Goal: Obtain resource: Download file/media

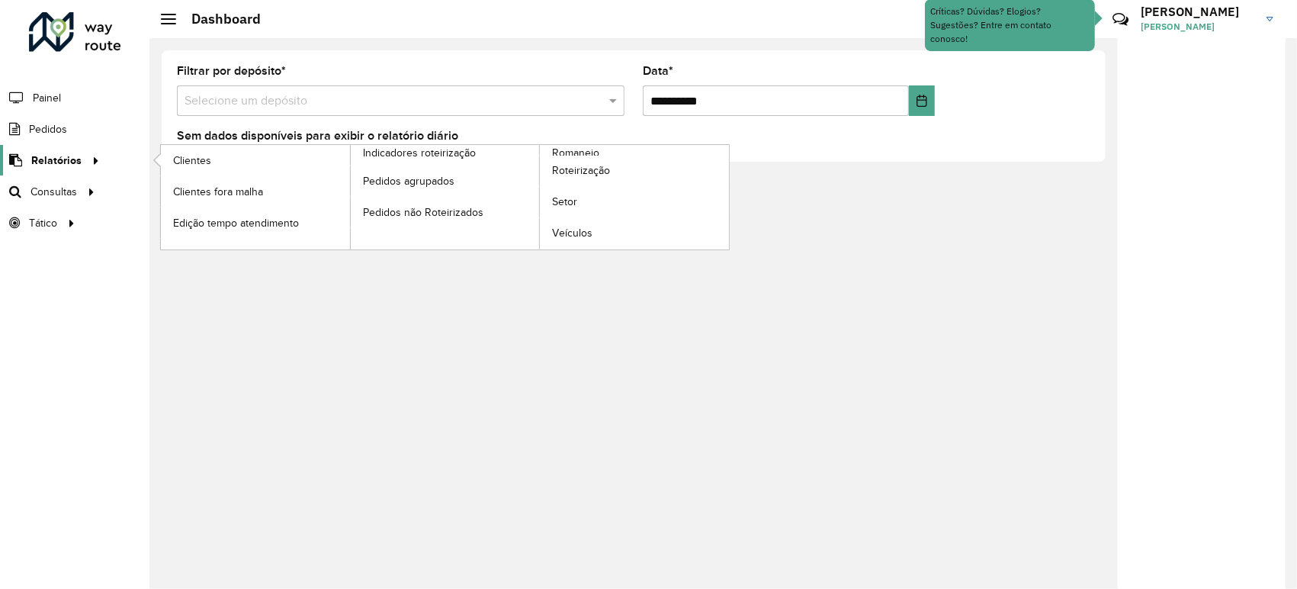
click at [92, 162] on icon at bounding box center [93, 159] width 13 height 23
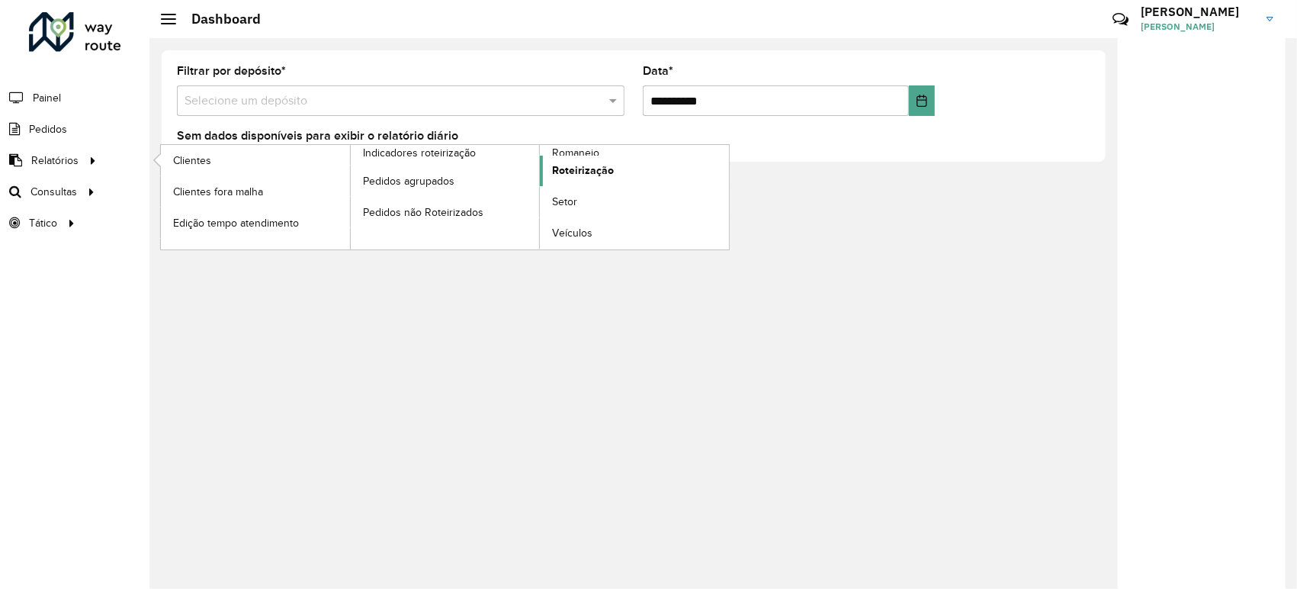
click at [573, 166] on span "Roteirização" at bounding box center [583, 170] width 62 height 16
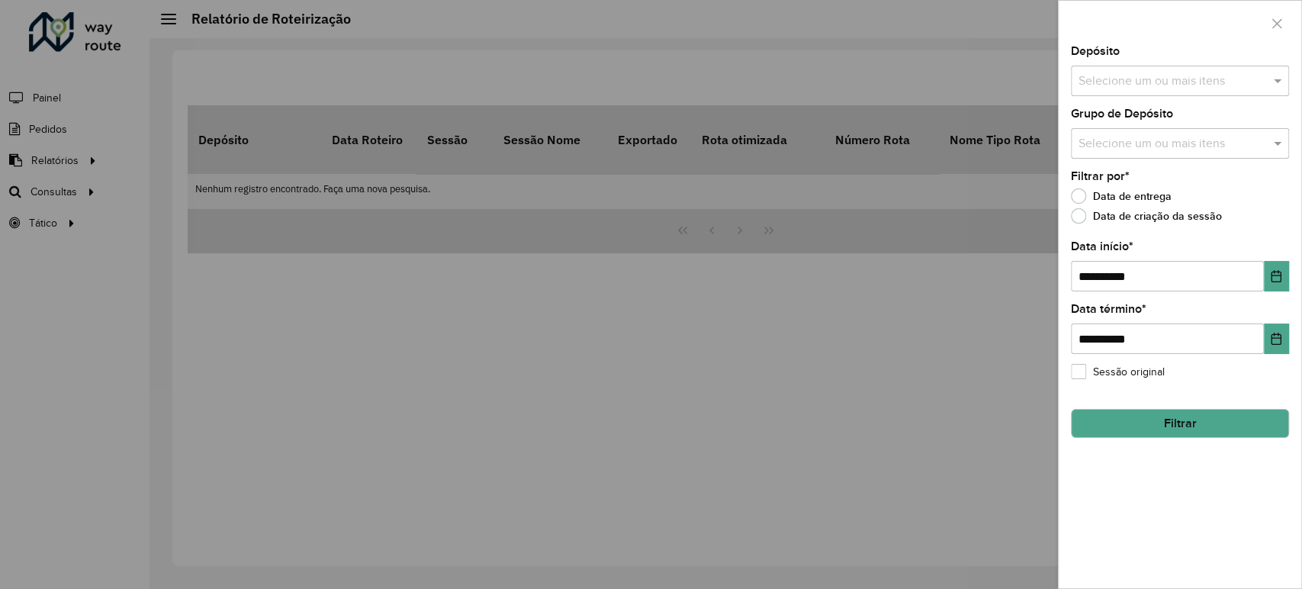
click at [1143, 88] on input "text" at bounding box center [1172, 81] width 195 height 18
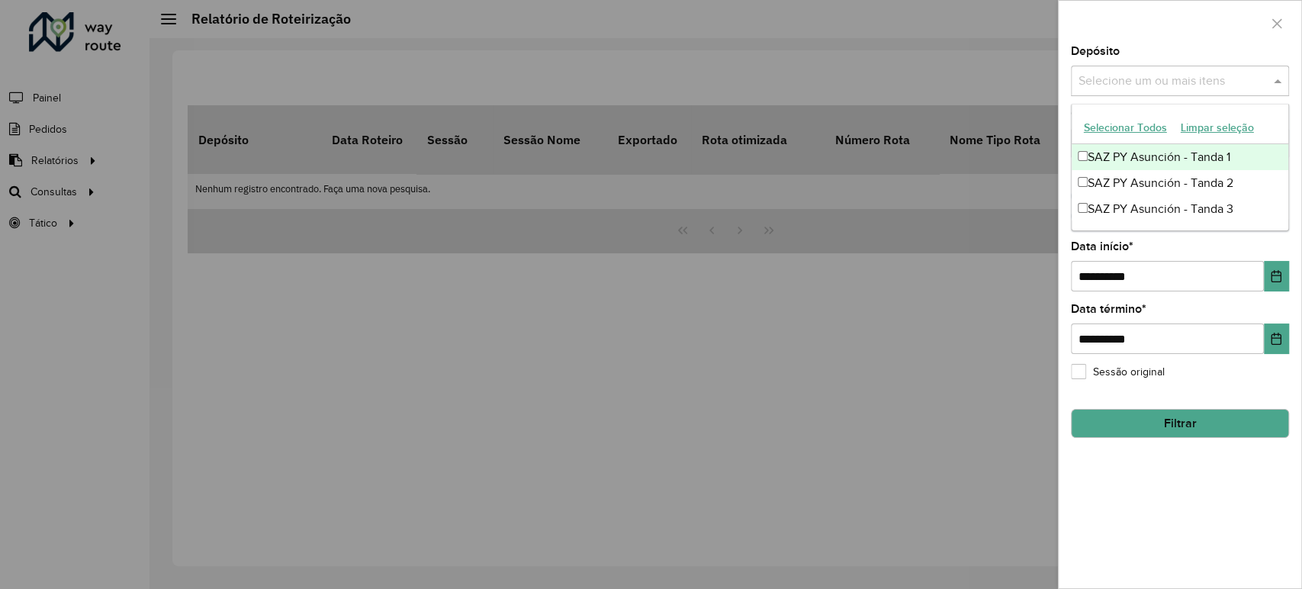
click at [1135, 144] on div "SAZ PY Asunción - Tanda 1" at bounding box center [1180, 157] width 217 height 26
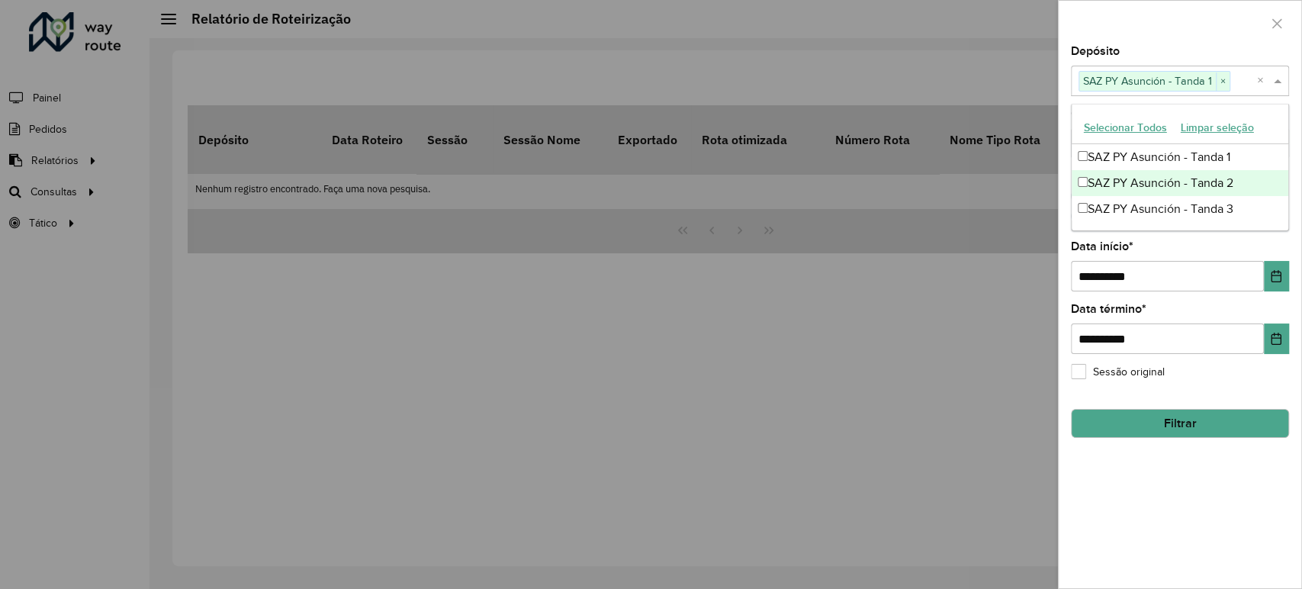
click at [1133, 182] on div "SAZ PY Asunción - Tanda 2" at bounding box center [1180, 183] width 217 height 26
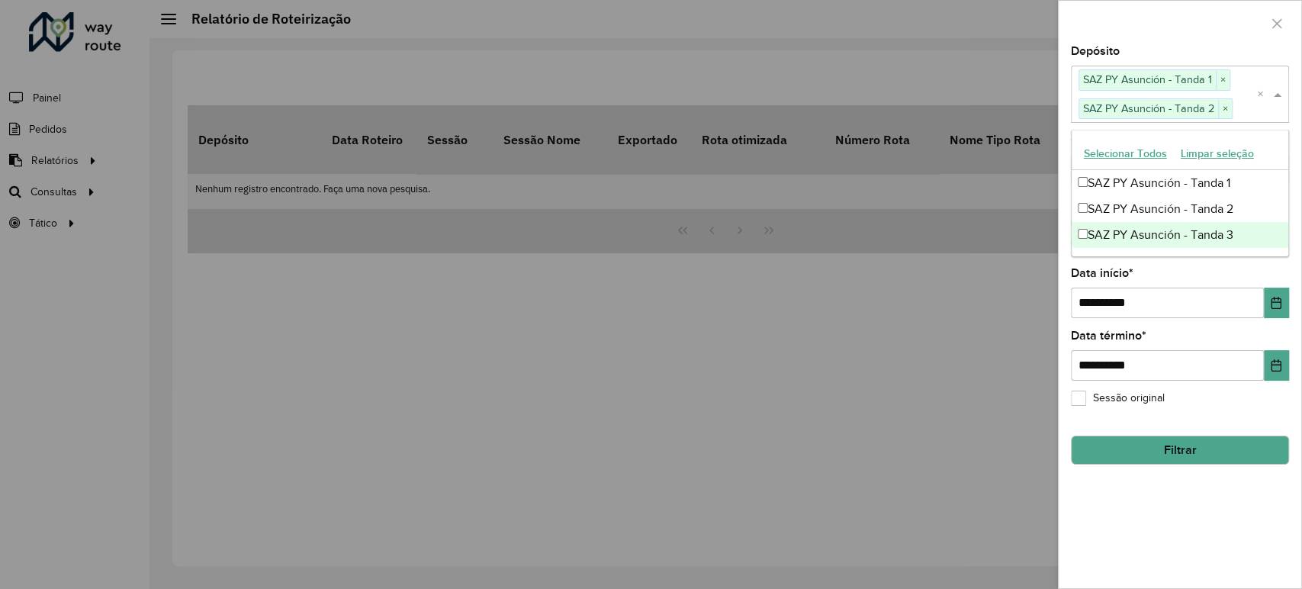
drag, startPoint x: 1134, startPoint y: 236, endPoint x: 1152, endPoint y: 165, distance: 73.8
click at [1135, 236] on div "SAZ PY Asunción - Tanda 3" at bounding box center [1180, 235] width 217 height 26
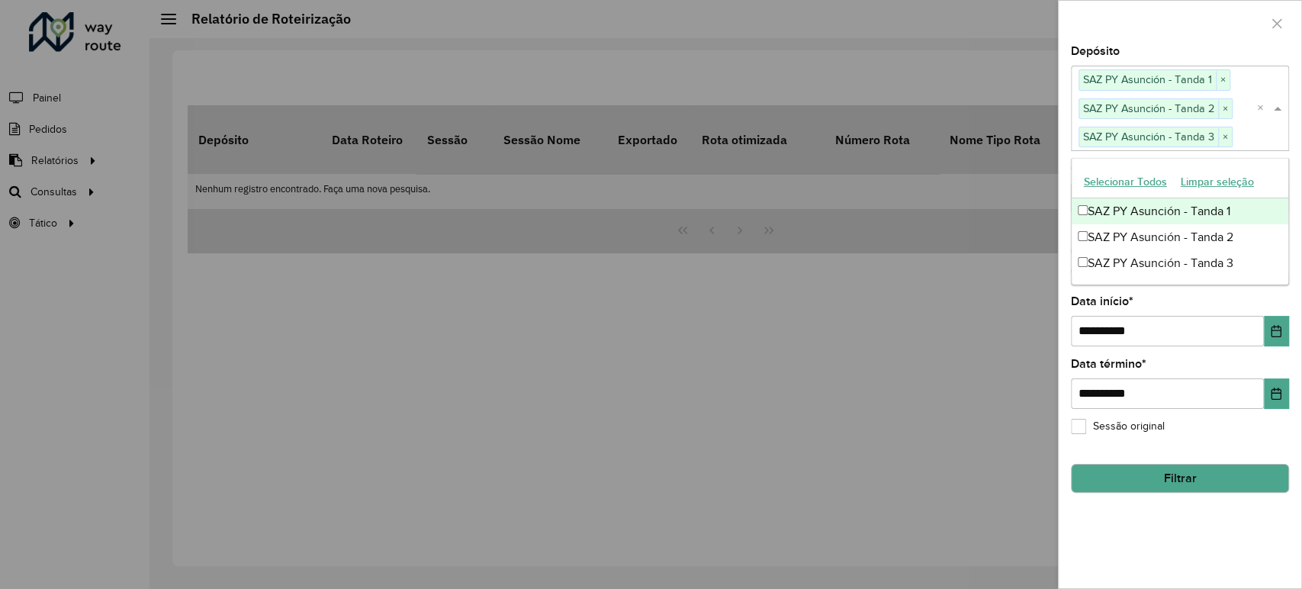
click at [1161, 45] on div at bounding box center [1180, 23] width 243 height 45
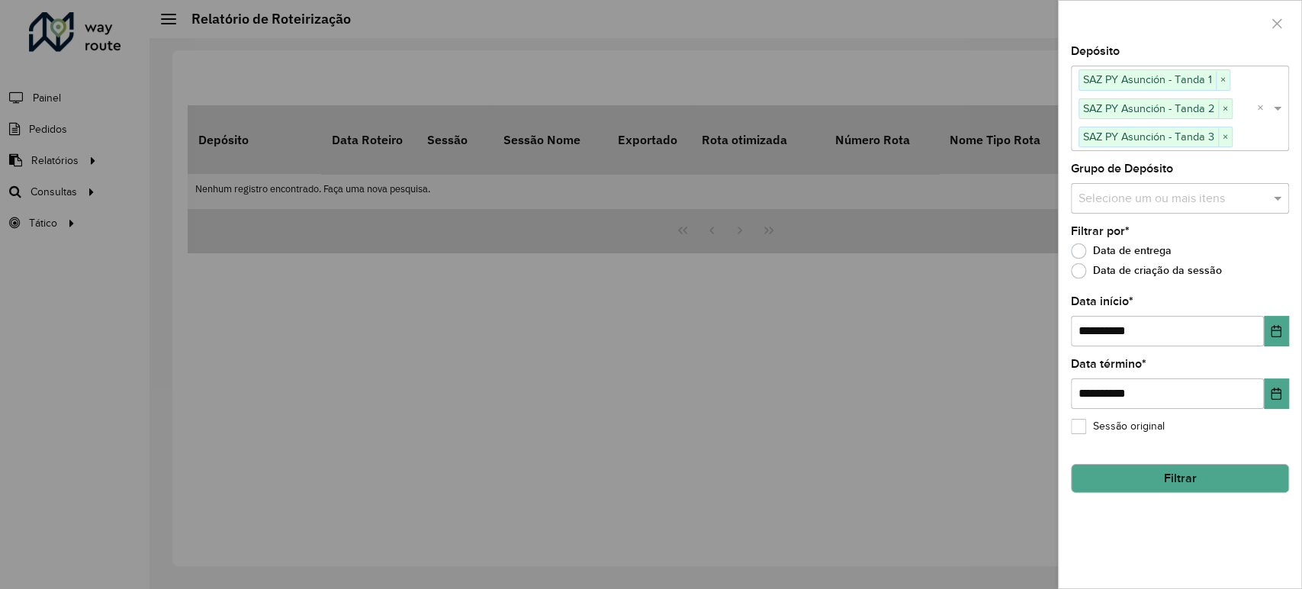
click at [1143, 204] on input "text" at bounding box center [1172, 198] width 195 height 18
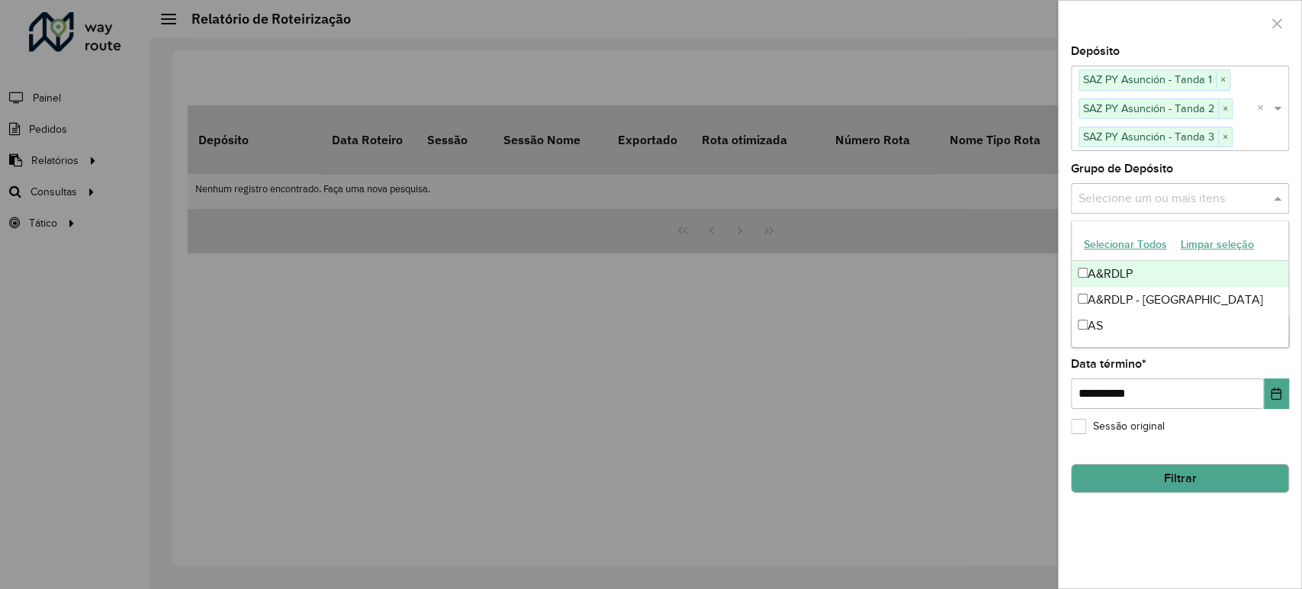
click at [1162, 57] on div "Depósito Selecione um ou mais itens SAZ PY Asunción - Tanda 1 × SAZ PY Asunción…" at bounding box center [1180, 98] width 218 height 104
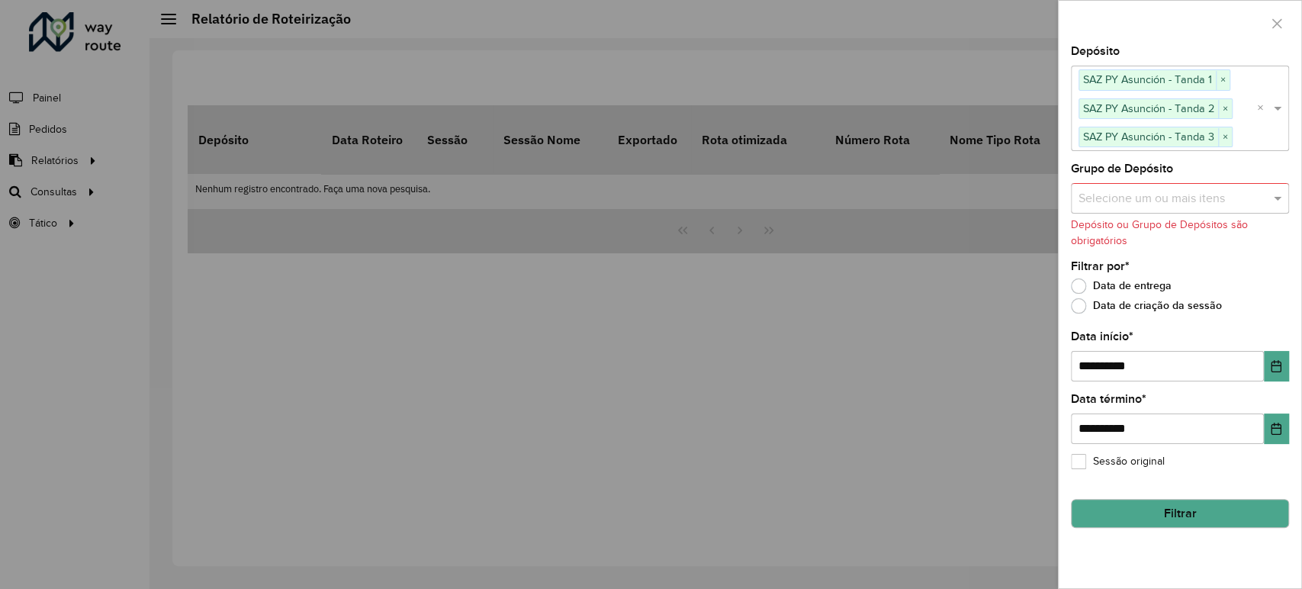
click at [1164, 505] on button "Filtrar" at bounding box center [1180, 513] width 218 height 29
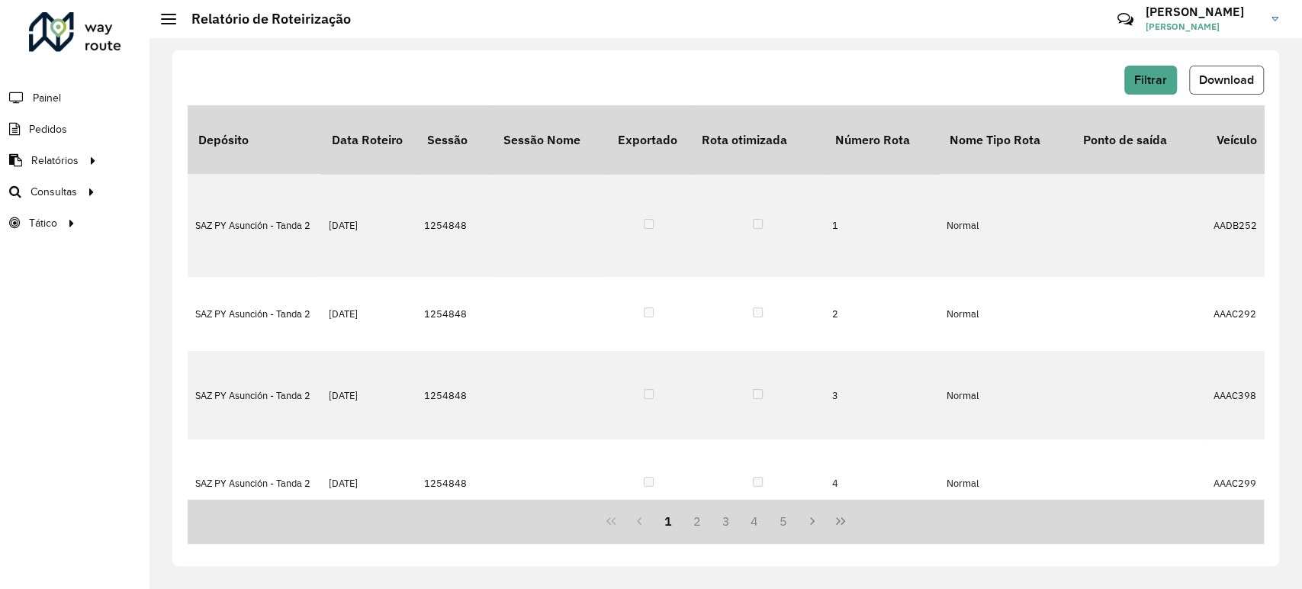
click at [1226, 81] on span "Download" at bounding box center [1226, 79] width 55 height 13
drag, startPoint x: 831, startPoint y: 44, endPoint x: 1055, endPoint y: 53, distance: 223.6
click at [840, 44] on div "Filtrar Download Depósito Data Roteiro Sessão Sessão Nome Exportado Rota otimiz…" at bounding box center [725, 313] width 1152 height 551
click at [1143, 88] on button "Filtrar" at bounding box center [1150, 80] width 53 height 29
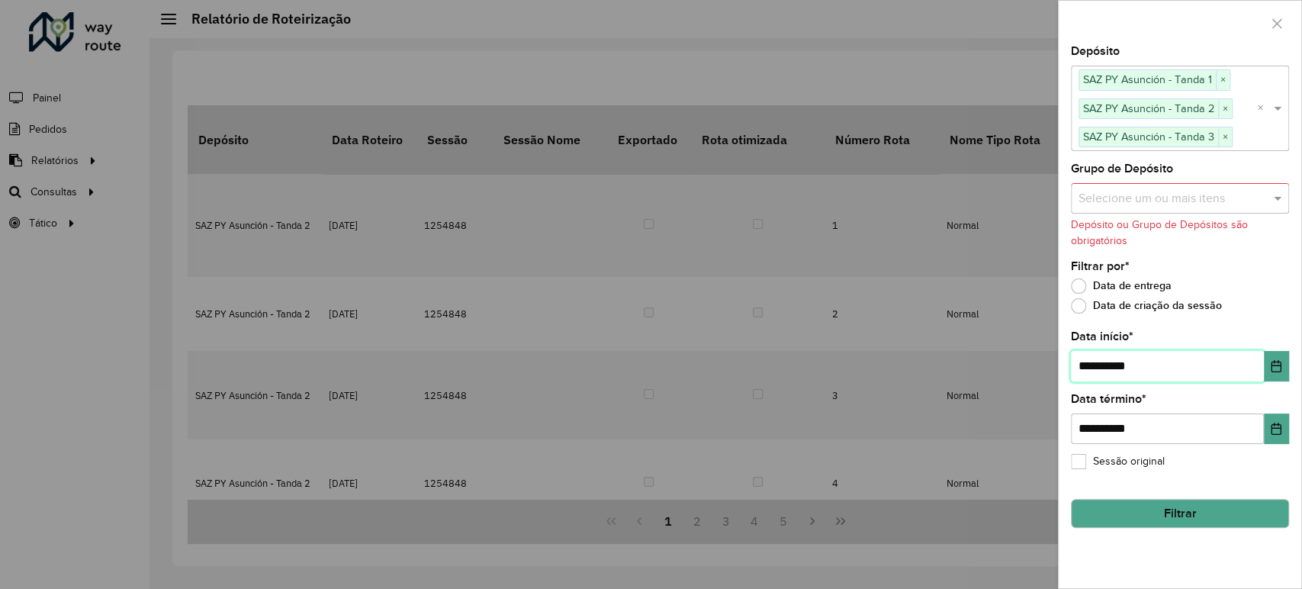
click at [1091, 361] on input "**********" at bounding box center [1167, 366] width 193 height 31
type input "**********"
click at [1155, 508] on button "Filtrar" at bounding box center [1180, 513] width 218 height 29
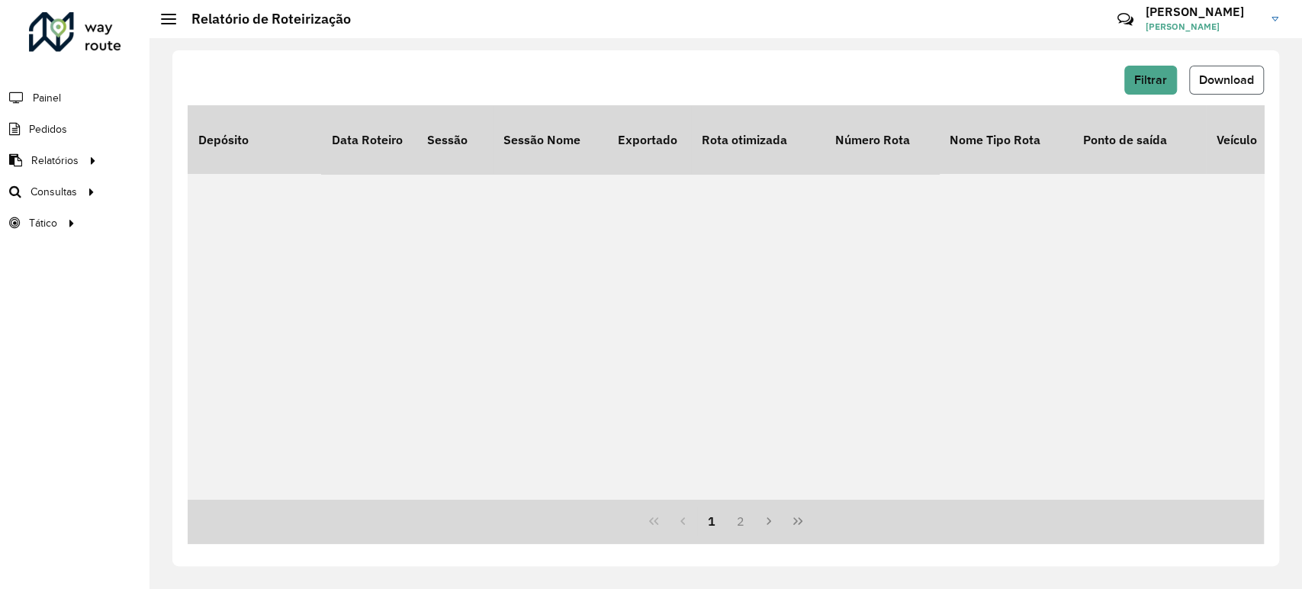
click at [1214, 92] on button "Download" at bounding box center [1226, 80] width 75 height 29
click at [1207, 79] on span "Download" at bounding box center [1226, 79] width 55 height 13
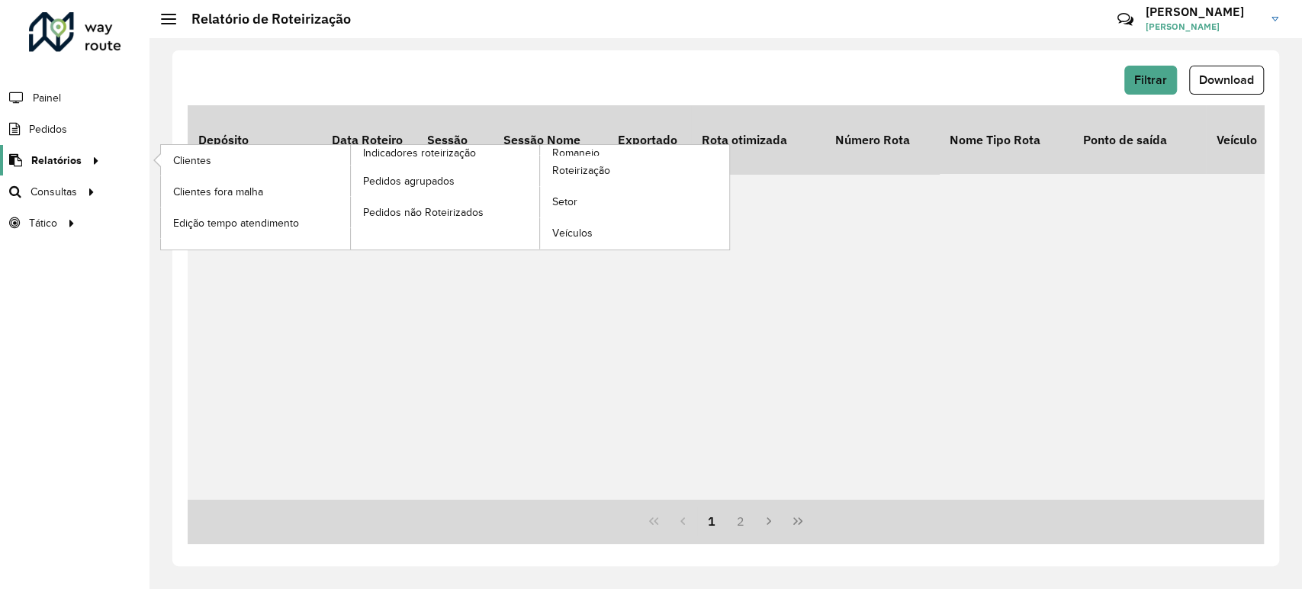
drag, startPoint x: 54, startPoint y: 148, endPoint x: 71, endPoint y: 148, distance: 16.8
click at [54, 148] on link "Relatórios" at bounding box center [52, 160] width 104 height 31
click at [572, 168] on span "Roteirização" at bounding box center [583, 170] width 62 height 16
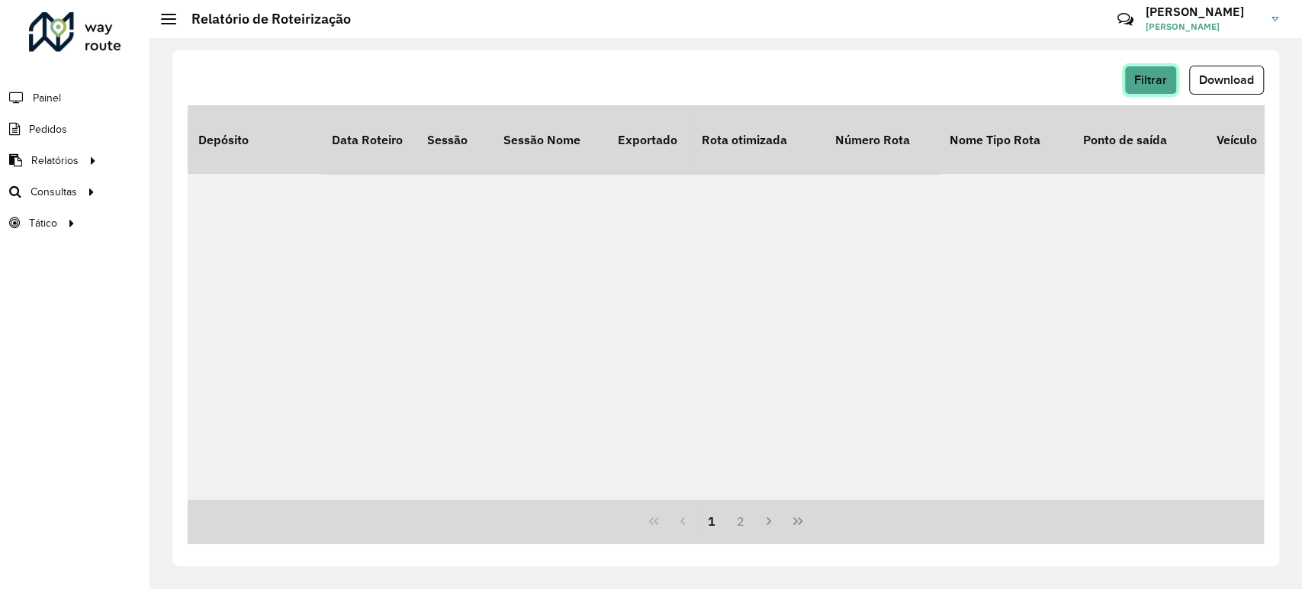
click at [1129, 83] on button "Filtrar" at bounding box center [1150, 80] width 53 height 29
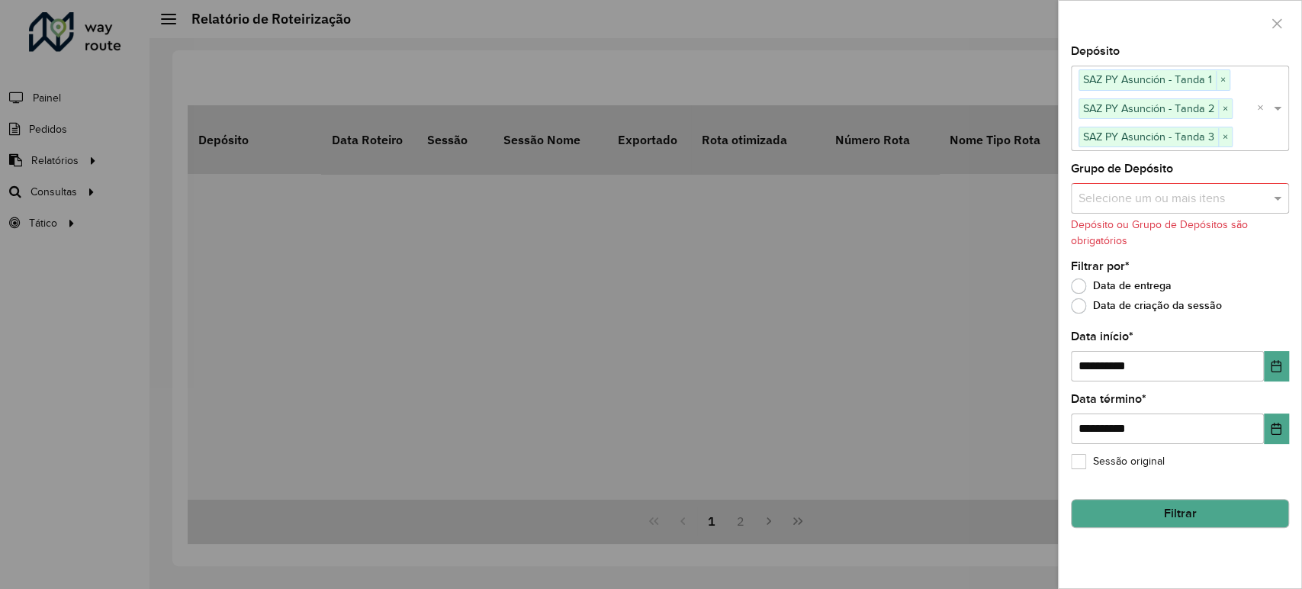
click at [1172, 517] on button "Filtrar" at bounding box center [1180, 513] width 218 height 29
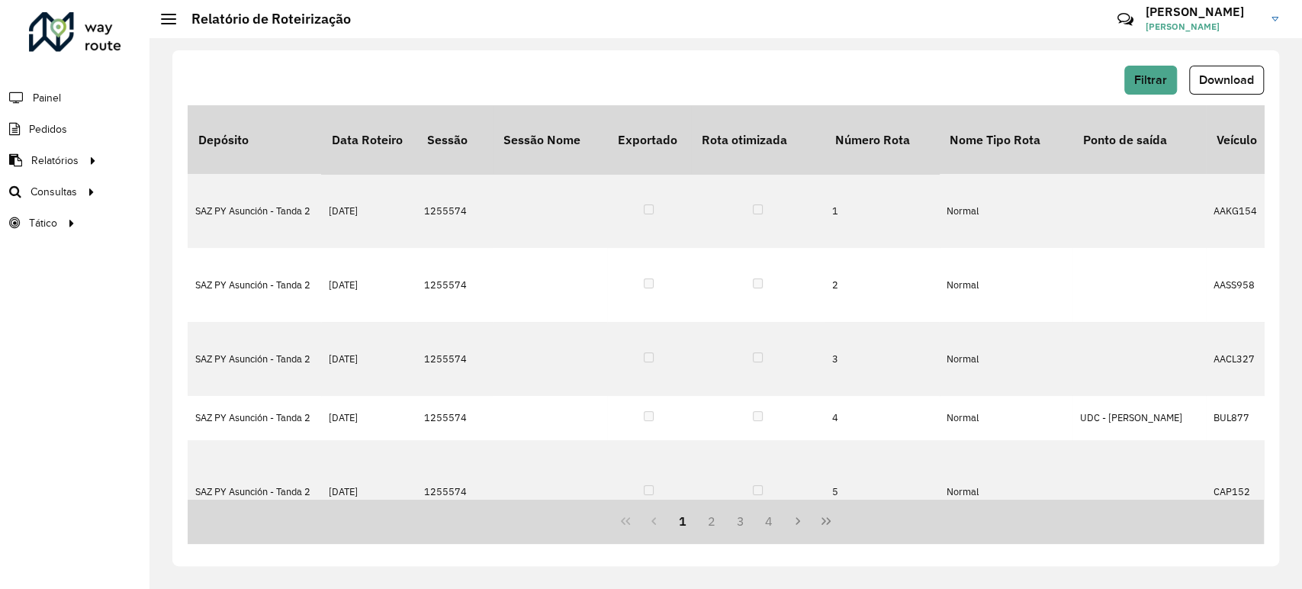
click at [799, 59] on div "Filtrar Download Depósito Data Roteiro Sessão Sessão Nome Exportado Rota otimiz…" at bounding box center [725, 308] width 1107 height 516
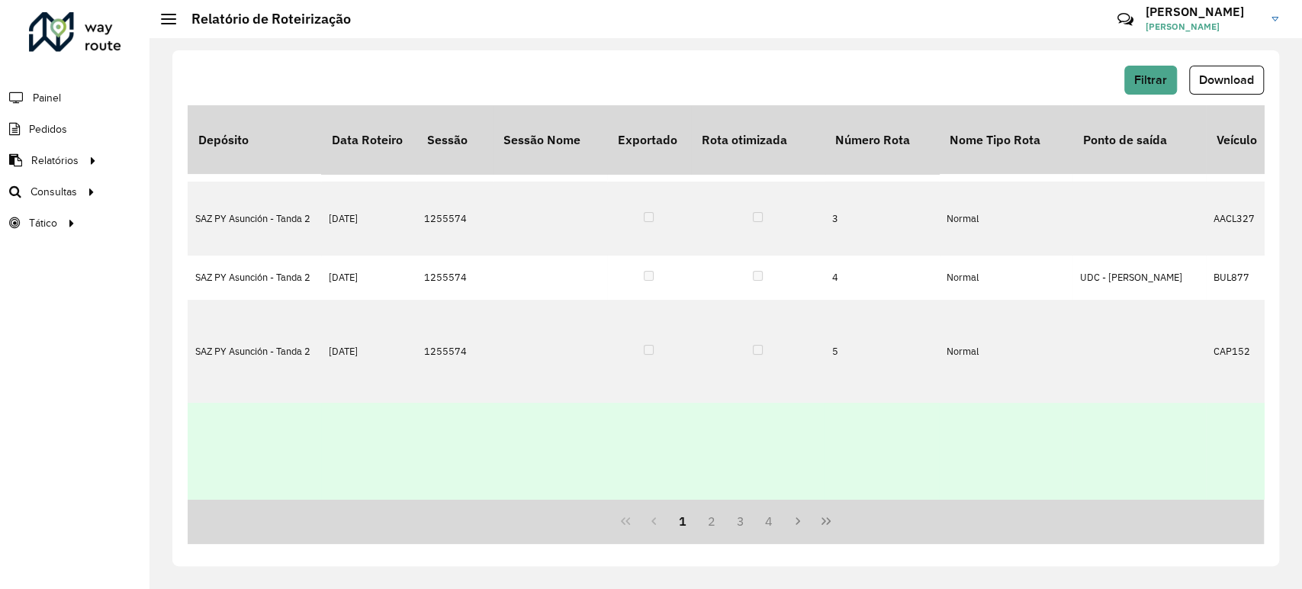
scroll to position [254, 0]
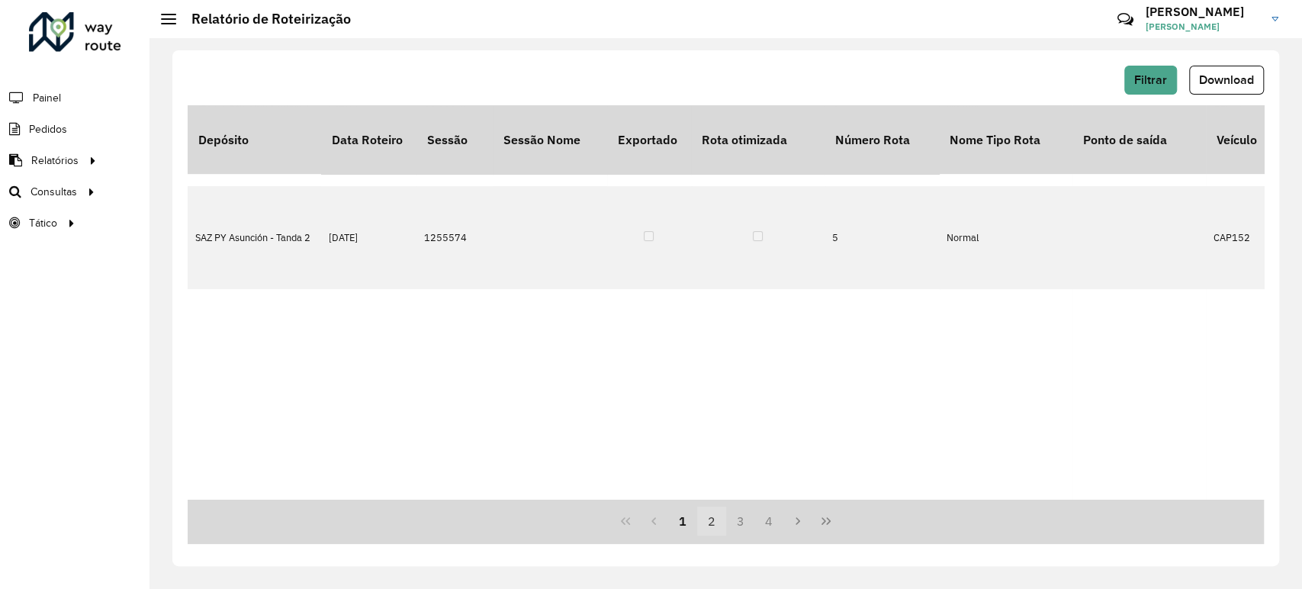
click at [709, 516] on button "2" at bounding box center [711, 520] width 29 height 29
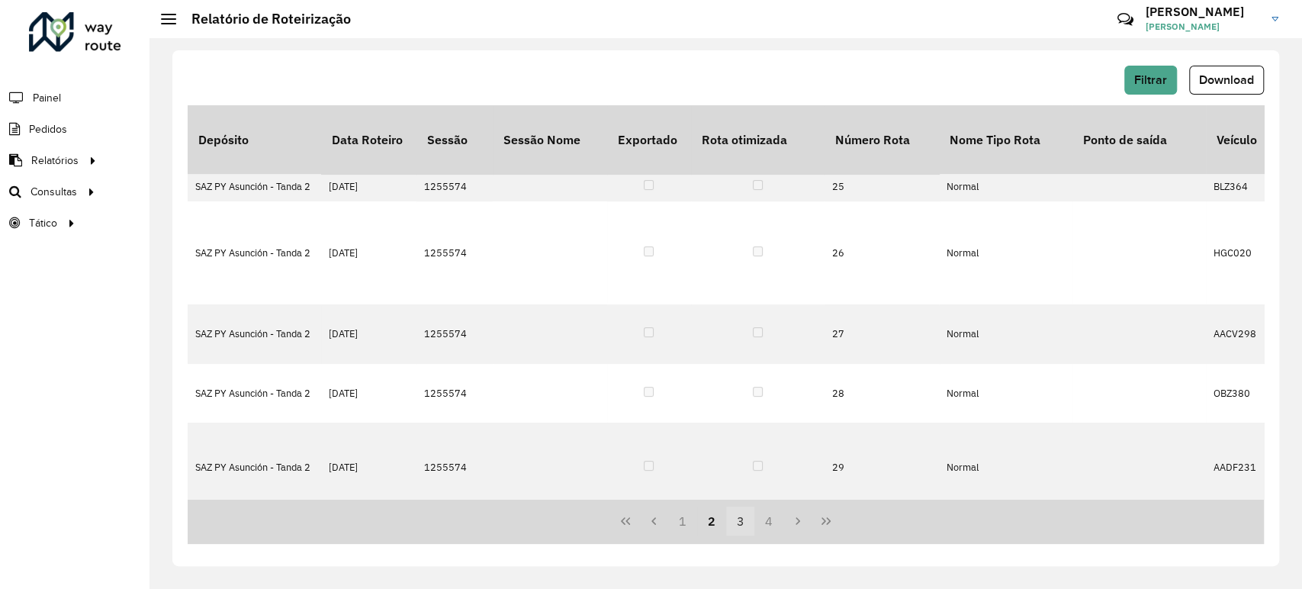
scroll to position [0, 0]
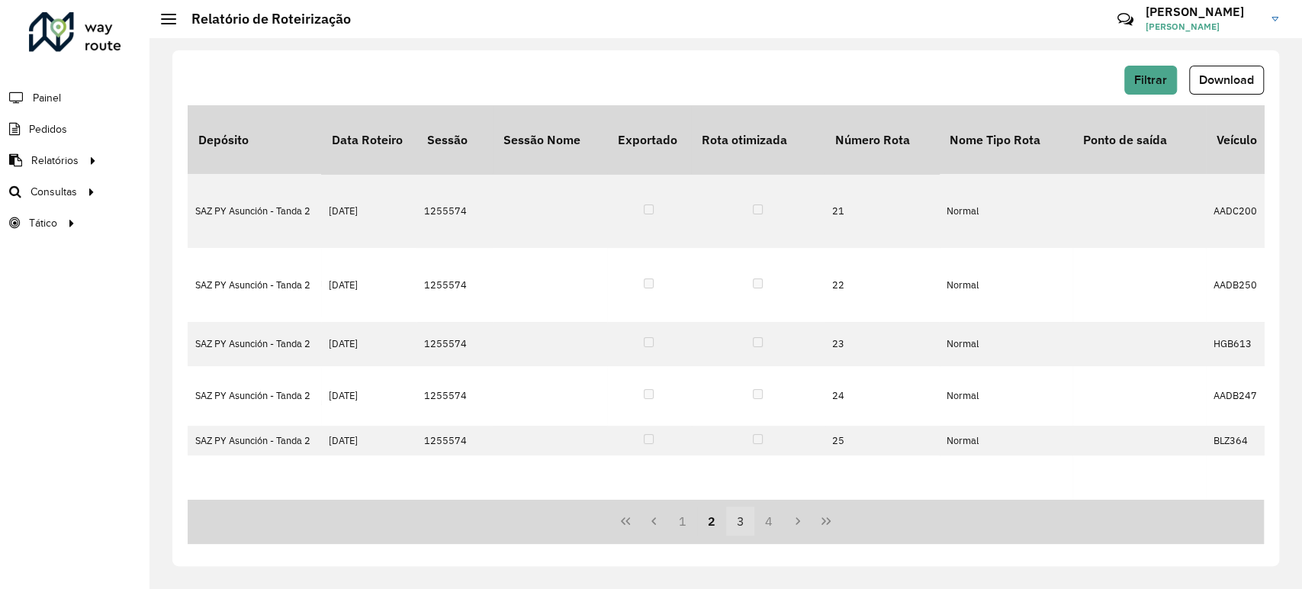
click at [737, 518] on button "3" at bounding box center [740, 520] width 29 height 29
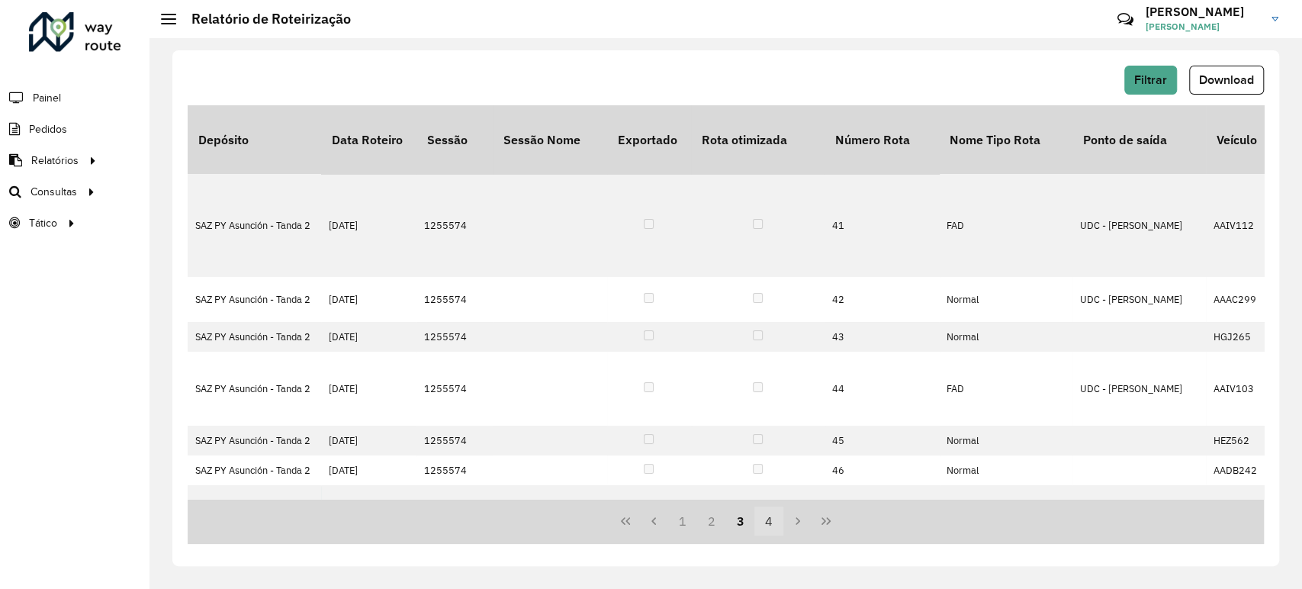
click at [760, 516] on button "4" at bounding box center [768, 520] width 29 height 29
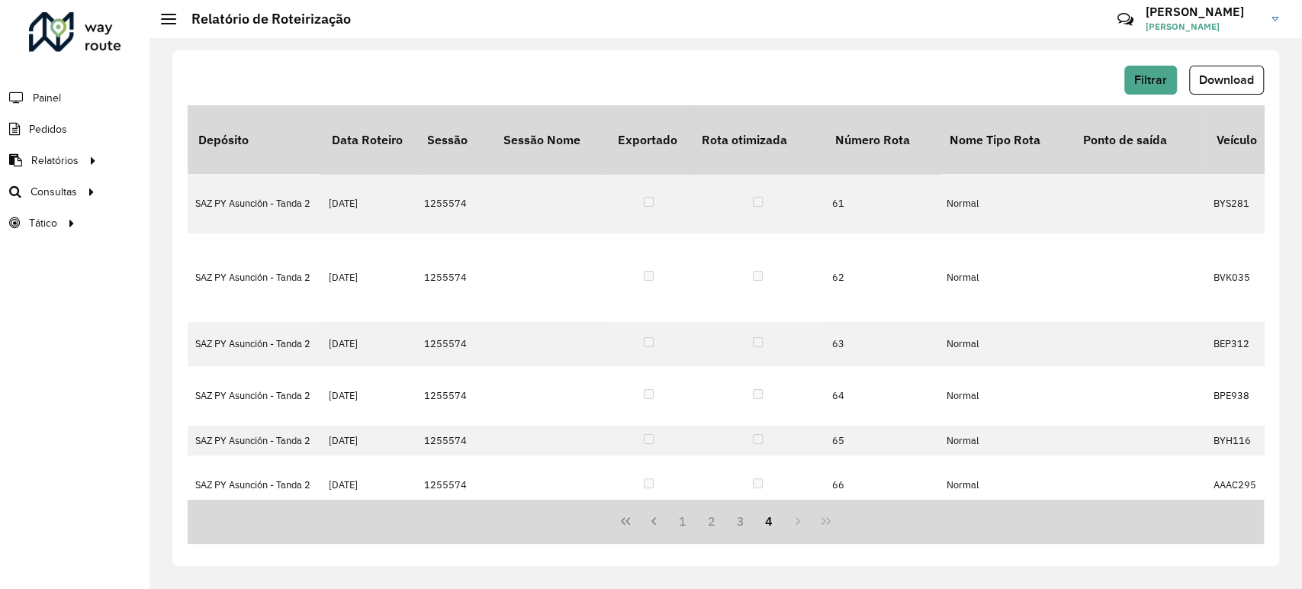
click at [792, 499] on div "1 2 3 4" at bounding box center [726, 521] width 1076 height 45
click at [741, 506] on button "3" at bounding box center [740, 520] width 29 height 29
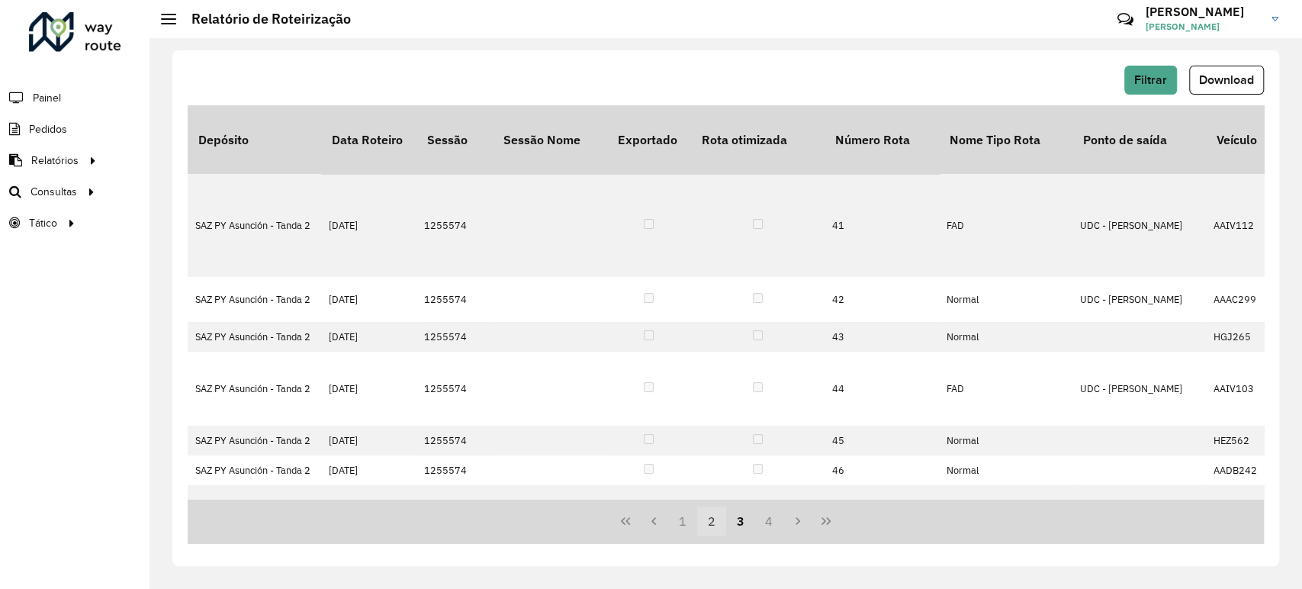
click at [707, 514] on button "2" at bounding box center [711, 520] width 29 height 29
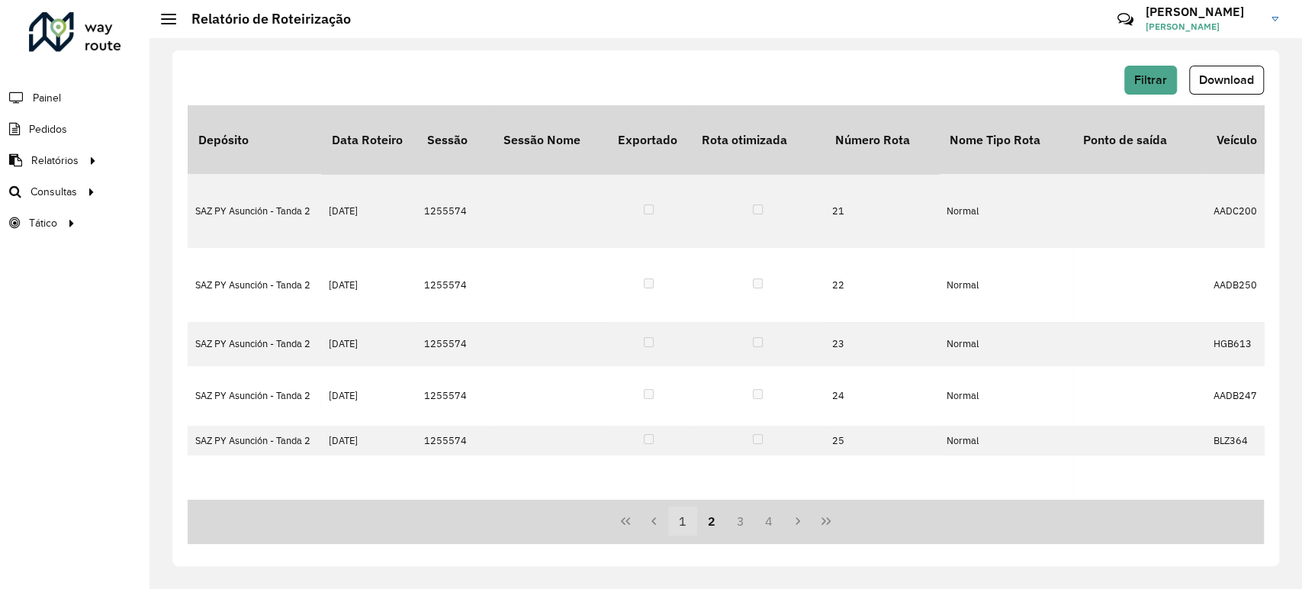
click at [679, 523] on button "1" at bounding box center [682, 520] width 29 height 29
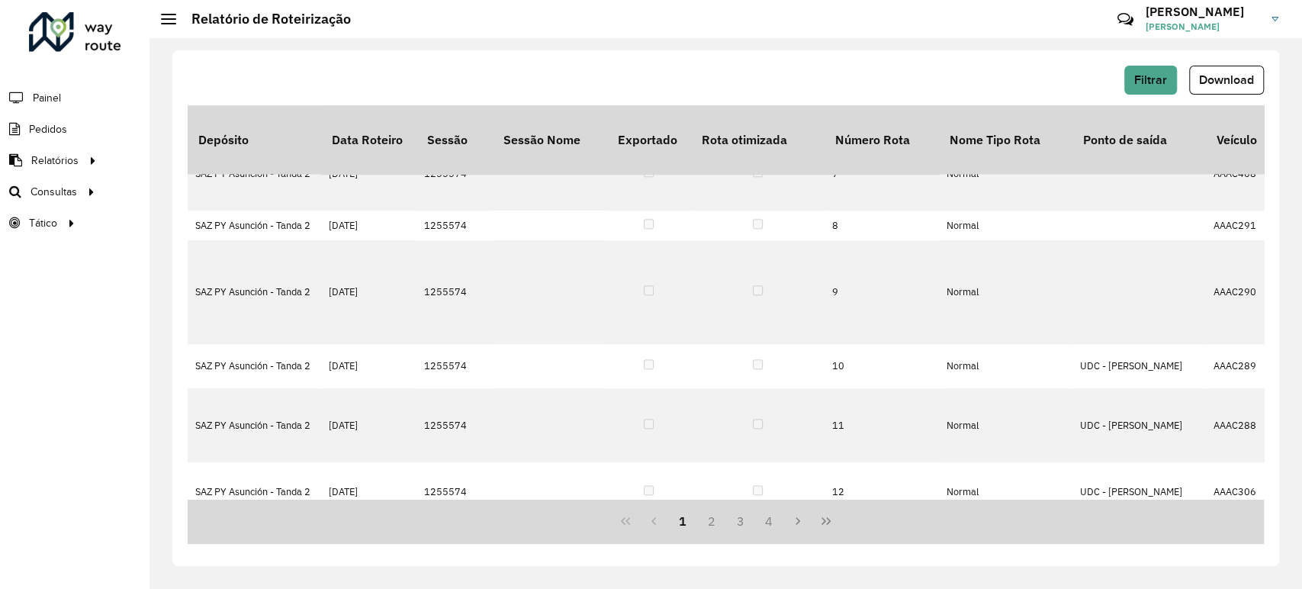
scroll to position [1152, 0]
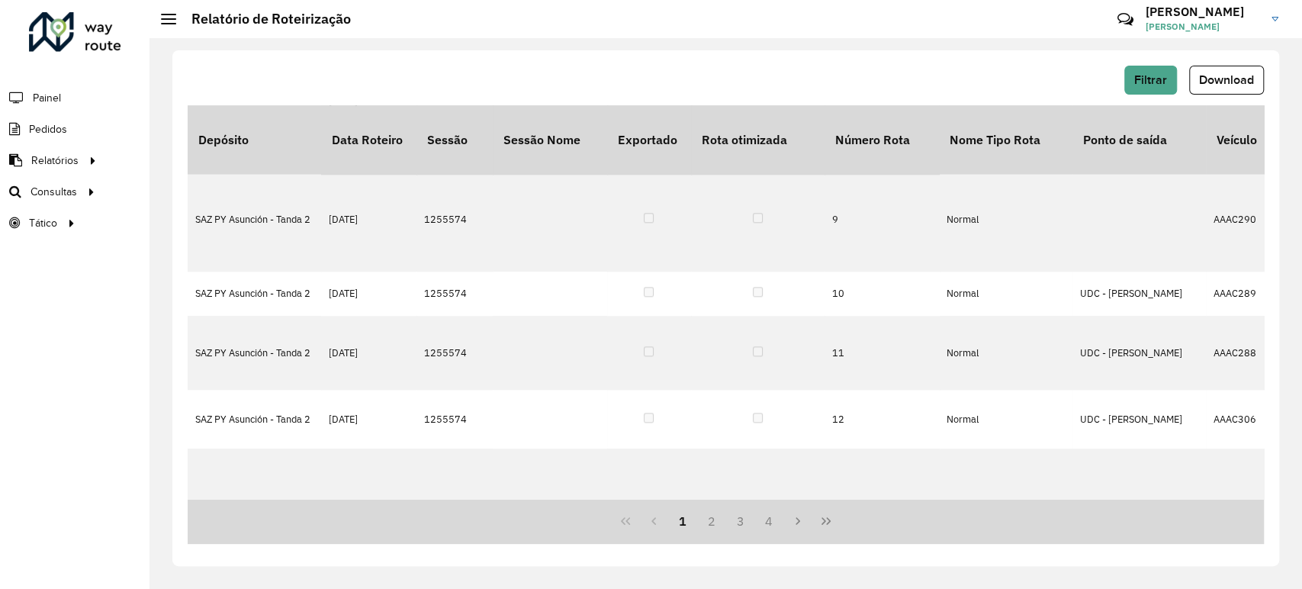
click at [659, 520] on div "1 2 3 4" at bounding box center [726, 521] width 1076 height 45
drag, startPoint x: 653, startPoint y: 521, endPoint x: 691, endPoint y: 525, distance: 38.3
click at [656, 520] on div "1 2 3 4" at bounding box center [726, 521] width 1076 height 45
click at [720, 519] on button "2" at bounding box center [711, 520] width 29 height 29
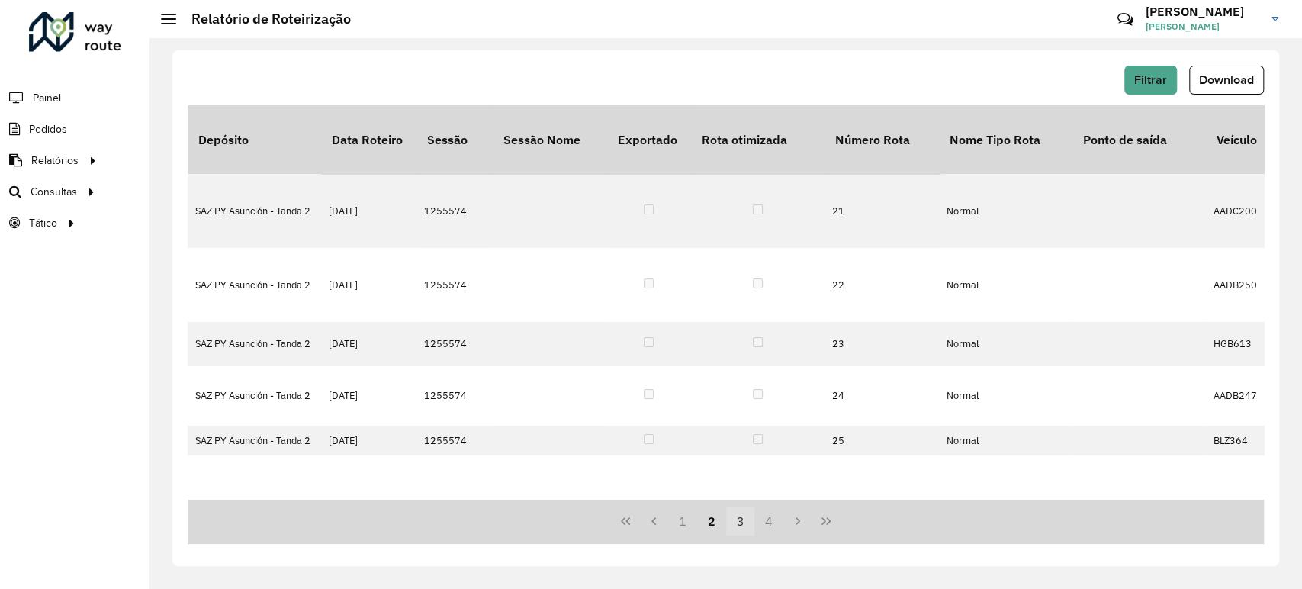
click at [744, 523] on button "3" at bounding box center [740, 520] width 29 height 29
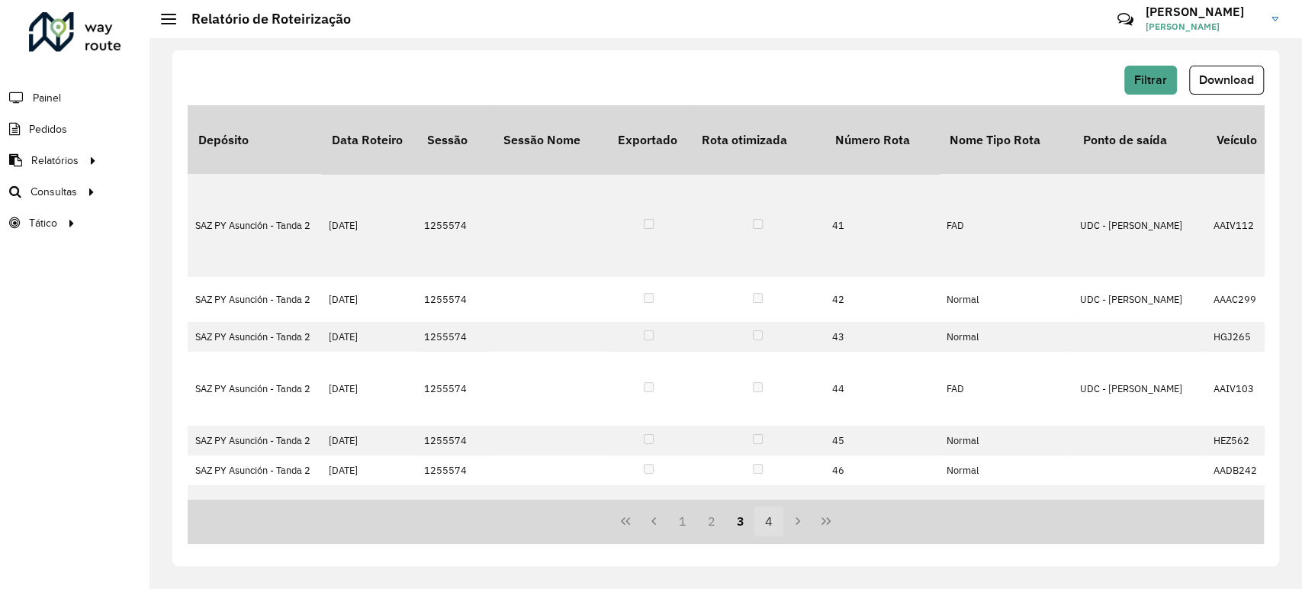
click at [760, 527] on button "4" at bounding box center [768, 520] width 29 height 29
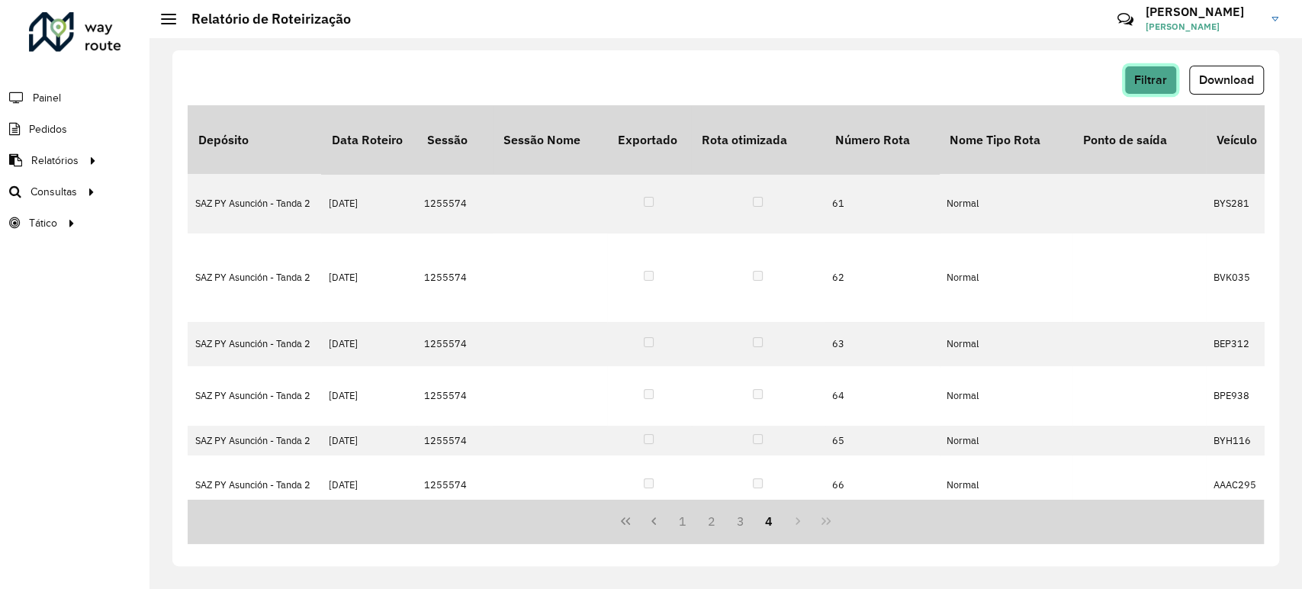
click at [1159, 75] on span "Filtrar" at bounding box center [1150, 79] width 33 height 13
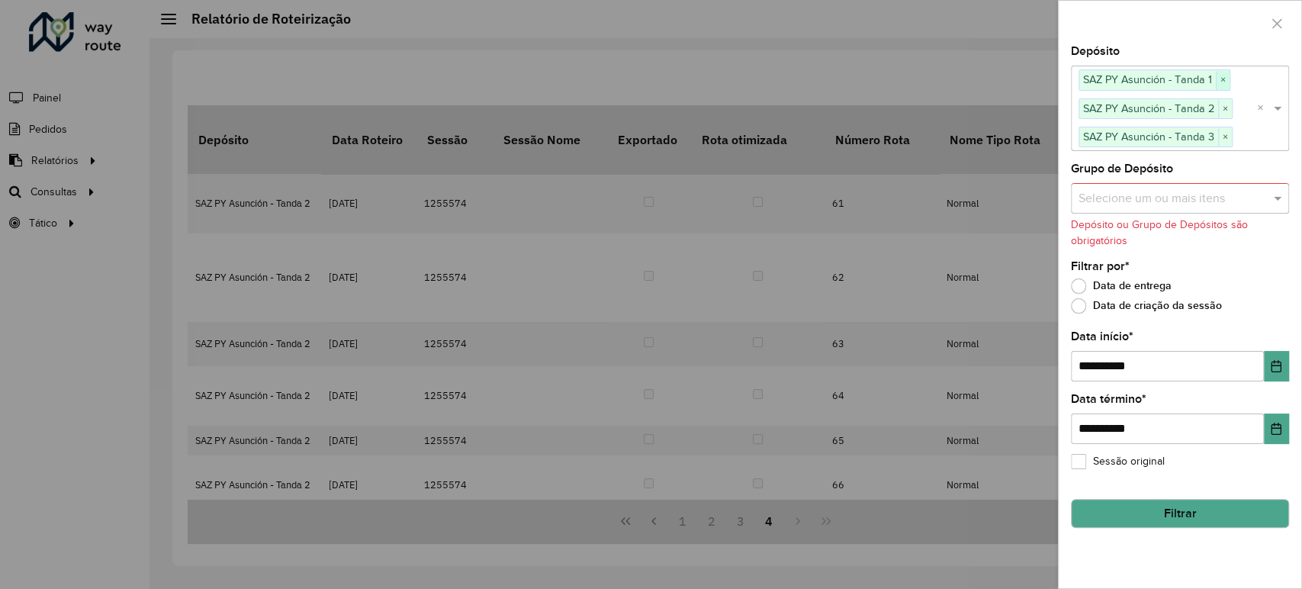
drag, startPoint x: 1220, startPoint y: 78, endPoint x: 1226, endPoint y: 84, distance: 9.2
click at [1220, 78] on span "×" at bounding box center [1223, 80] width 14 height 18
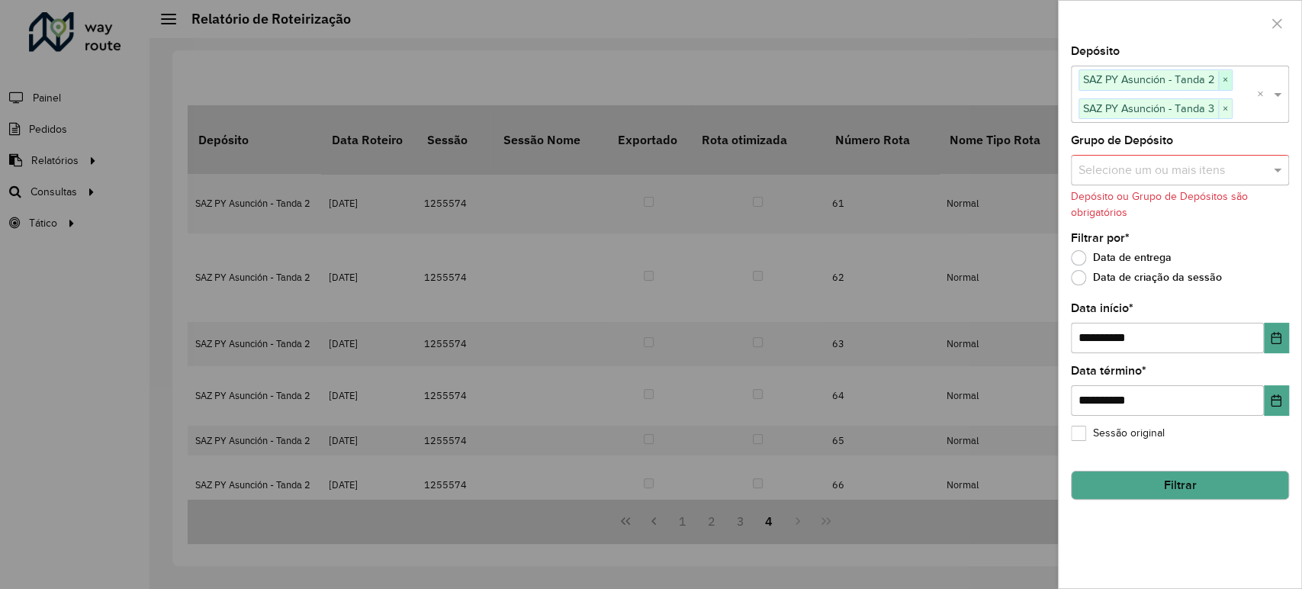
click at [1226, 76] on span "×" at bounding box center [1225, 80] width 14 height 18
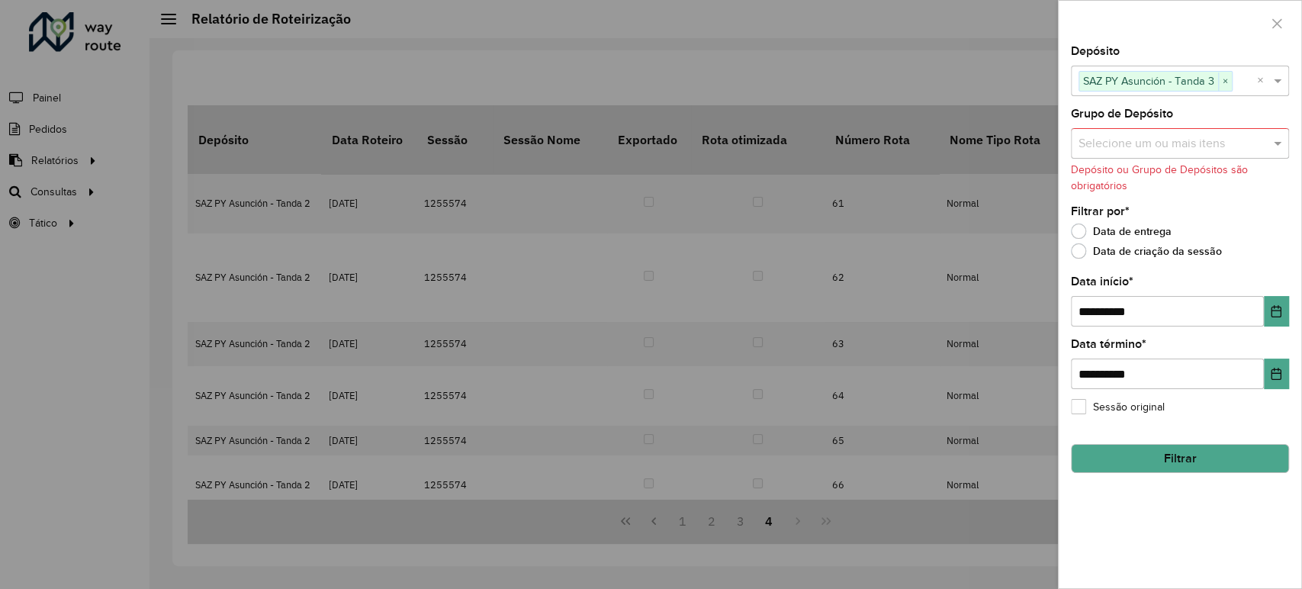
click at [1166, 448] on button "Filtrar" at bounding box center [1180, 458] width 218 height 29
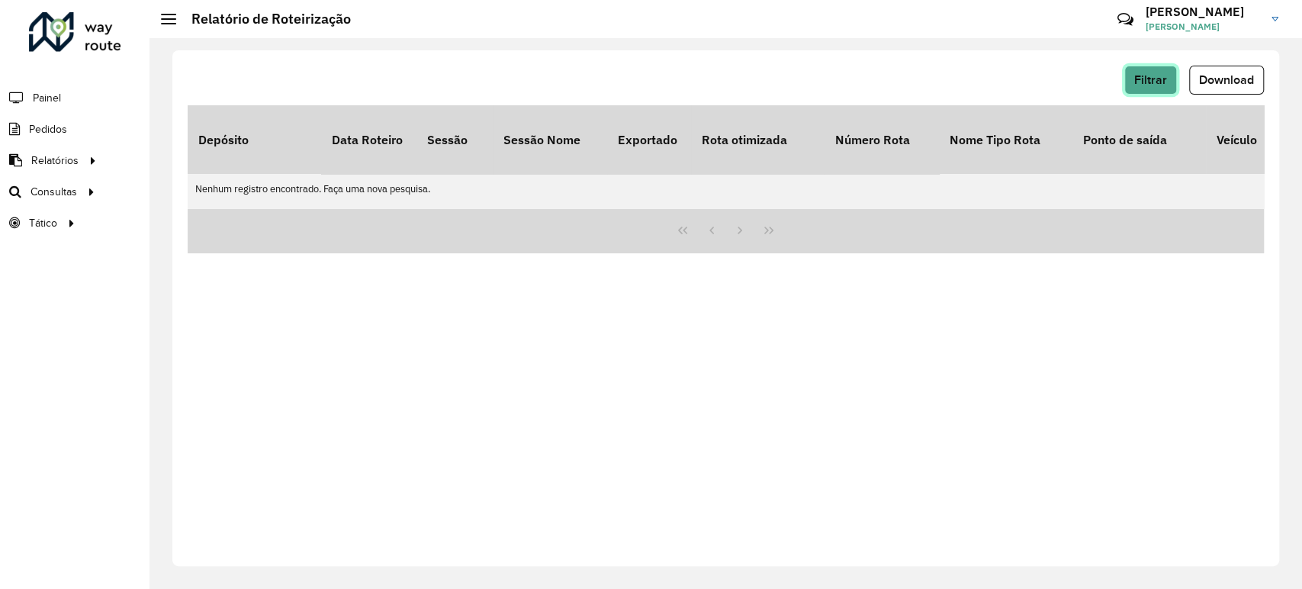
click at [1151, 80] on span "Filtrar" at bounding box center [1150, 79] width 33 height 13
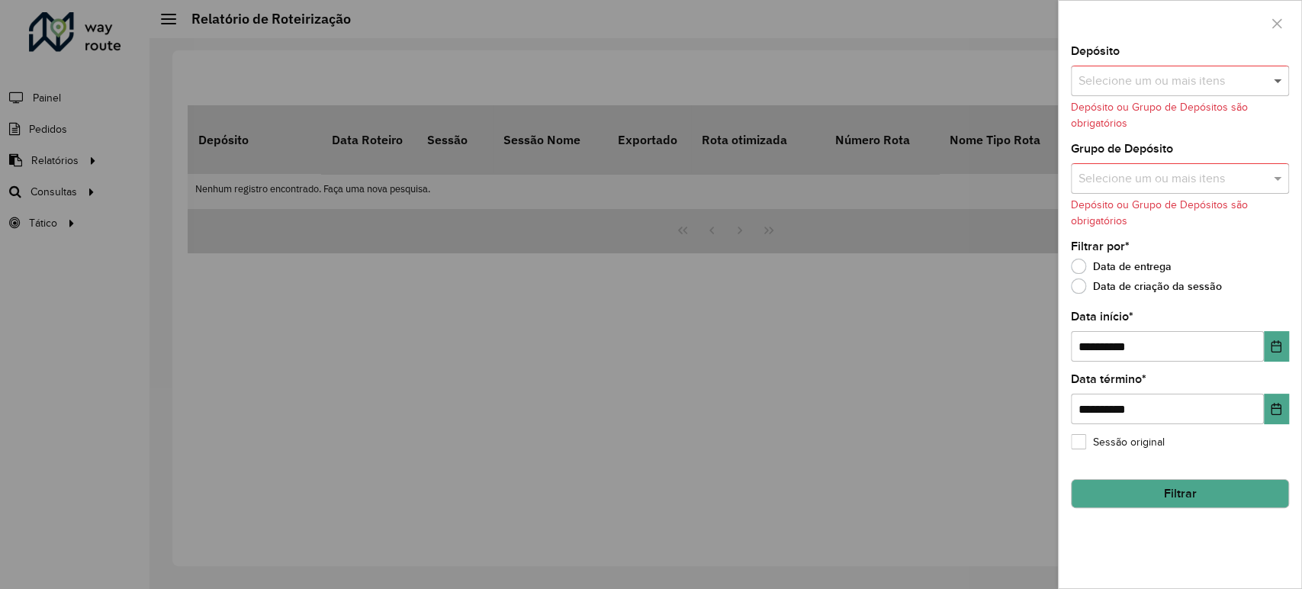
click at [1273, 82] on span at bounding box center [1279, 81] width 19 height 18
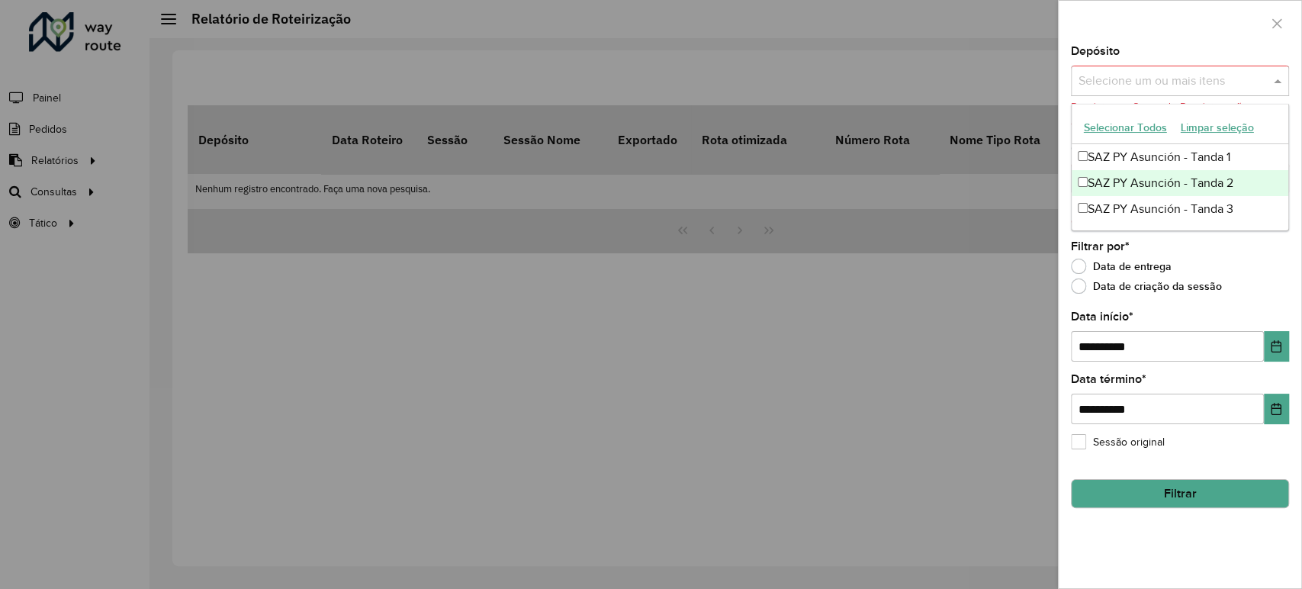
click at [1113, 182] on div "SAZ PY Asunción - Tanda 2" at bounding box center [1180, 183] width 217 height 26
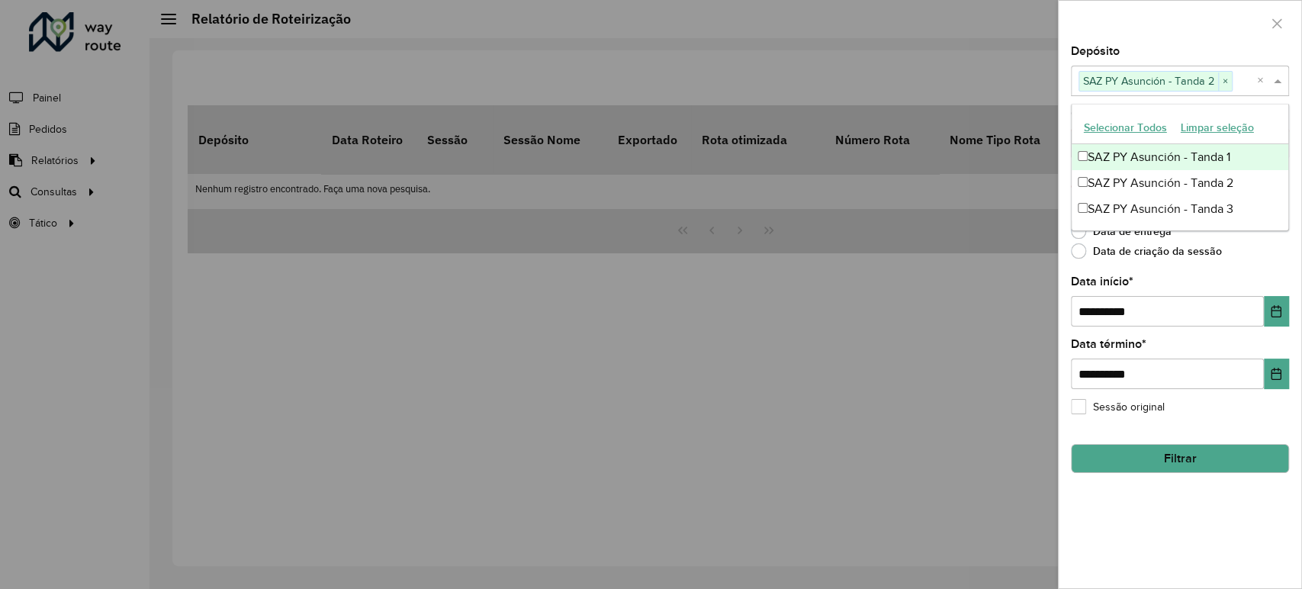
click at [1104, 157] on div "SAZ PY Asunción - Tanda 1" at bounding box center [1180, 157] width 217 height 26
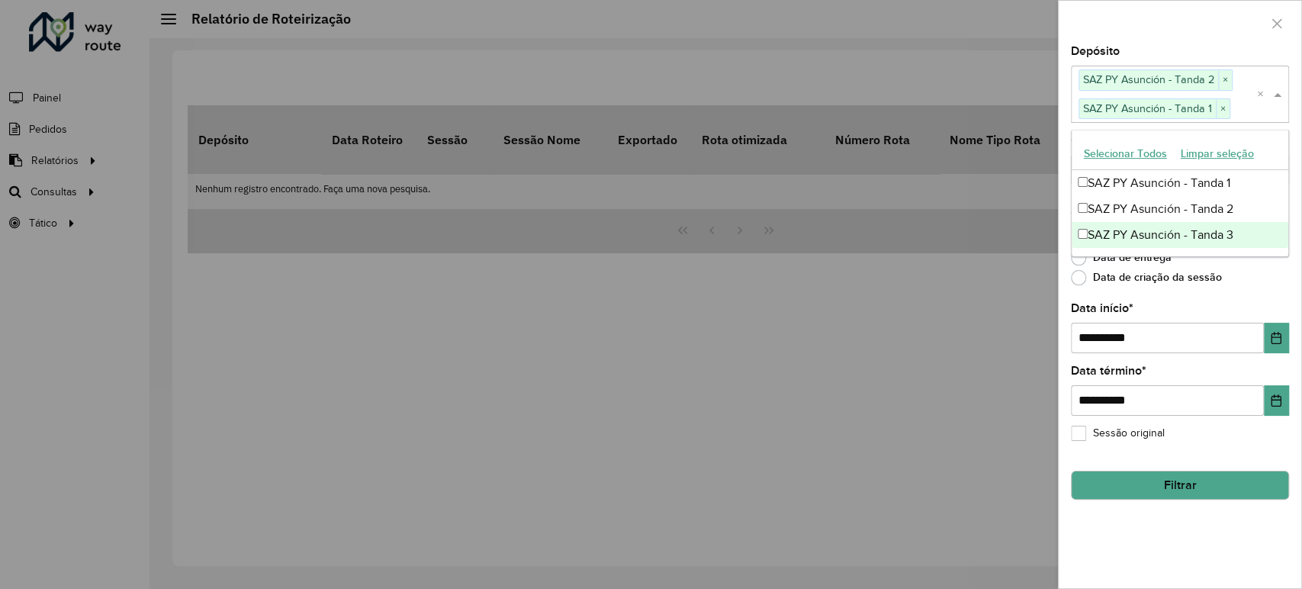
click at [1165, 289] on div "Data de criação da sessão" at bounding box center [1180, 281] width 218 height 18
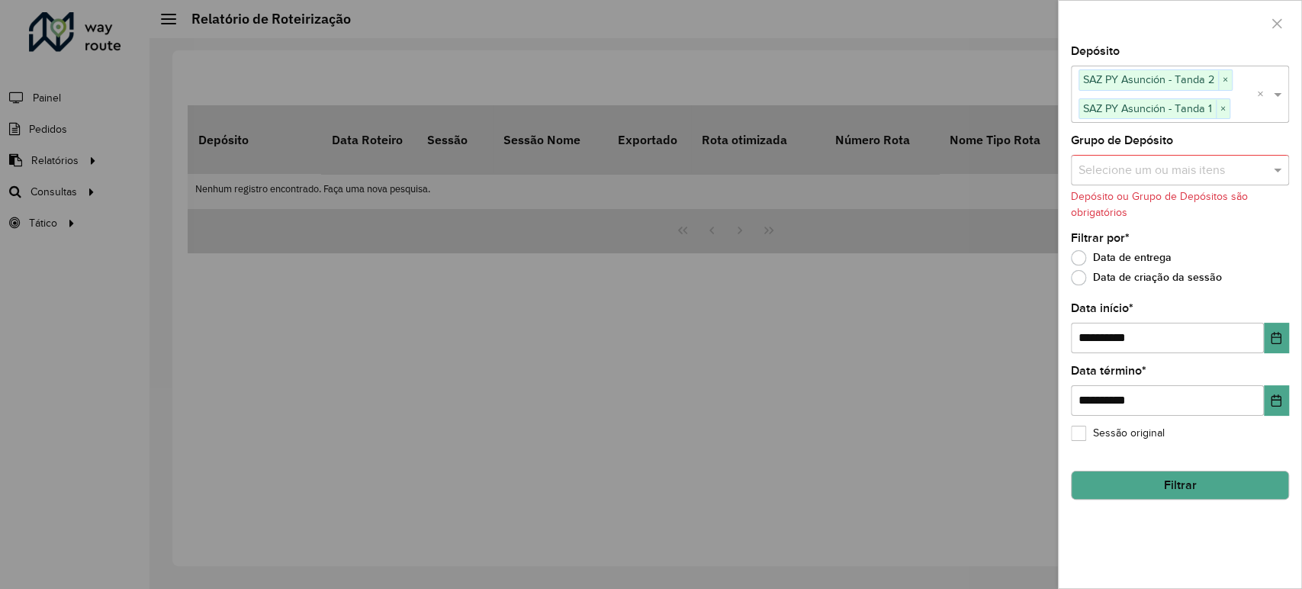
click at [1160, 474] on button "Filtrar" at bounding box center [1180, 485] width 218 height 29
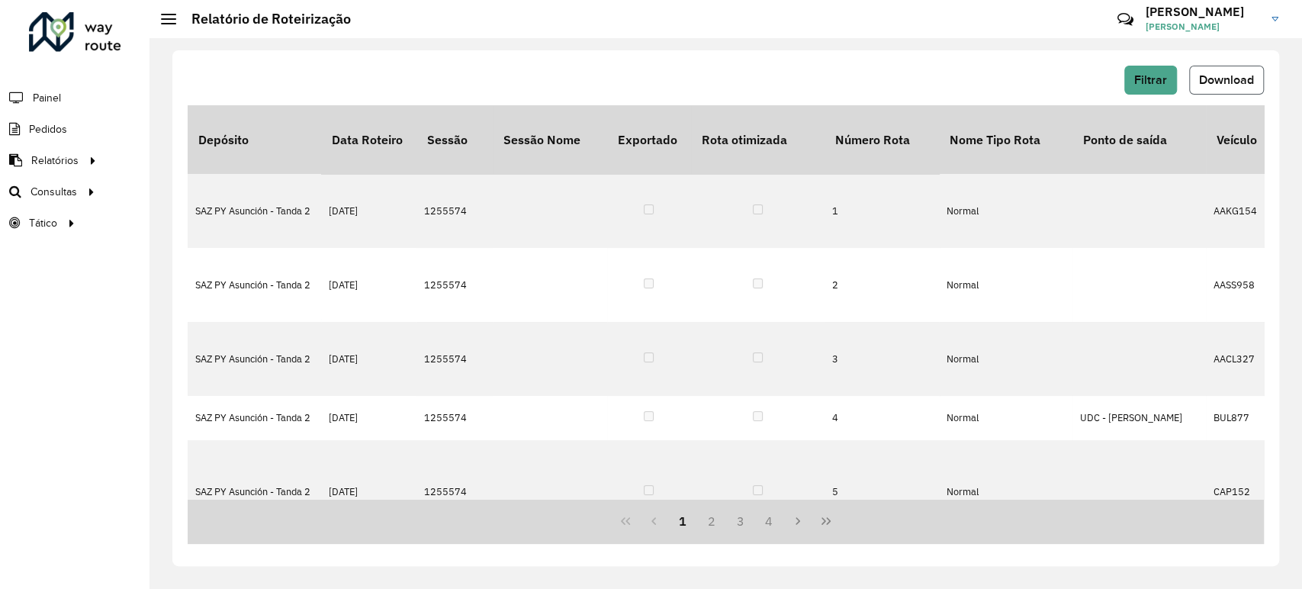
click at [1226, 73] on span "Download" at bounding box center [1226, 79] width 55 height 13
click at [1122, 88] on div "Filtrar Download" at bounding box center [726, 80] width 1076 height 29
click at [1151, 97] on div "Filtrar Download" at bounding box center [726, 86] width 1076 height 40
click at [1152, 91] on button "Filtrar" at bounding box center [1150, 80] width 53 height 29
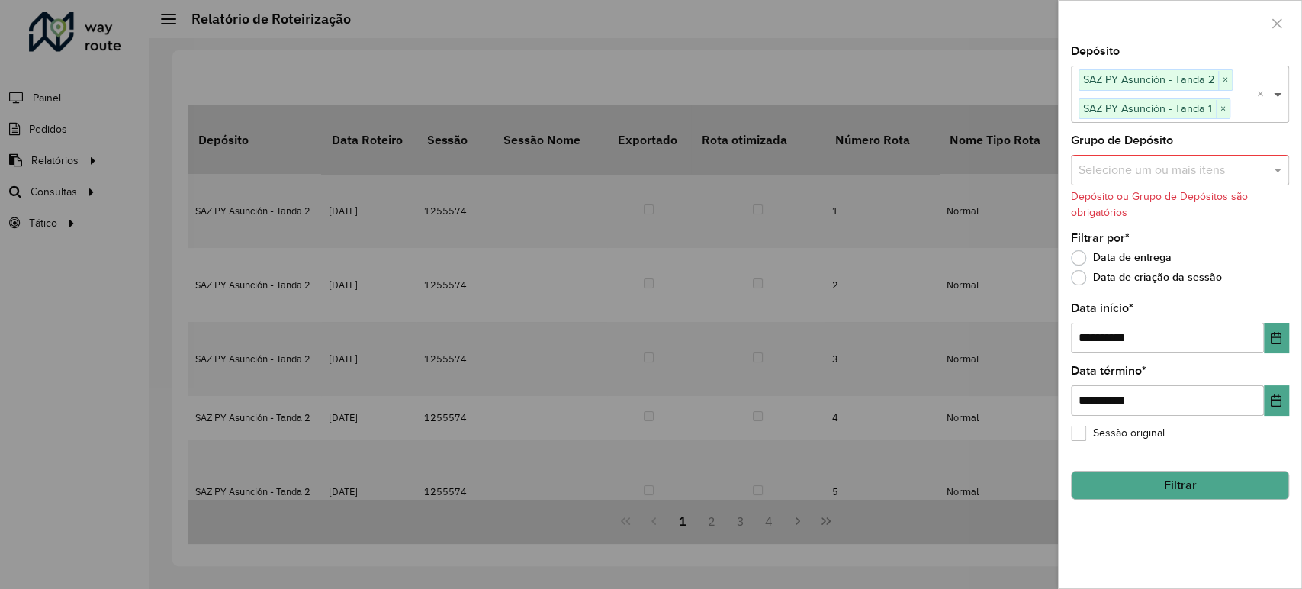
click at [1277, 94] on span at bounding box center [1279, 94] width 19 height 18
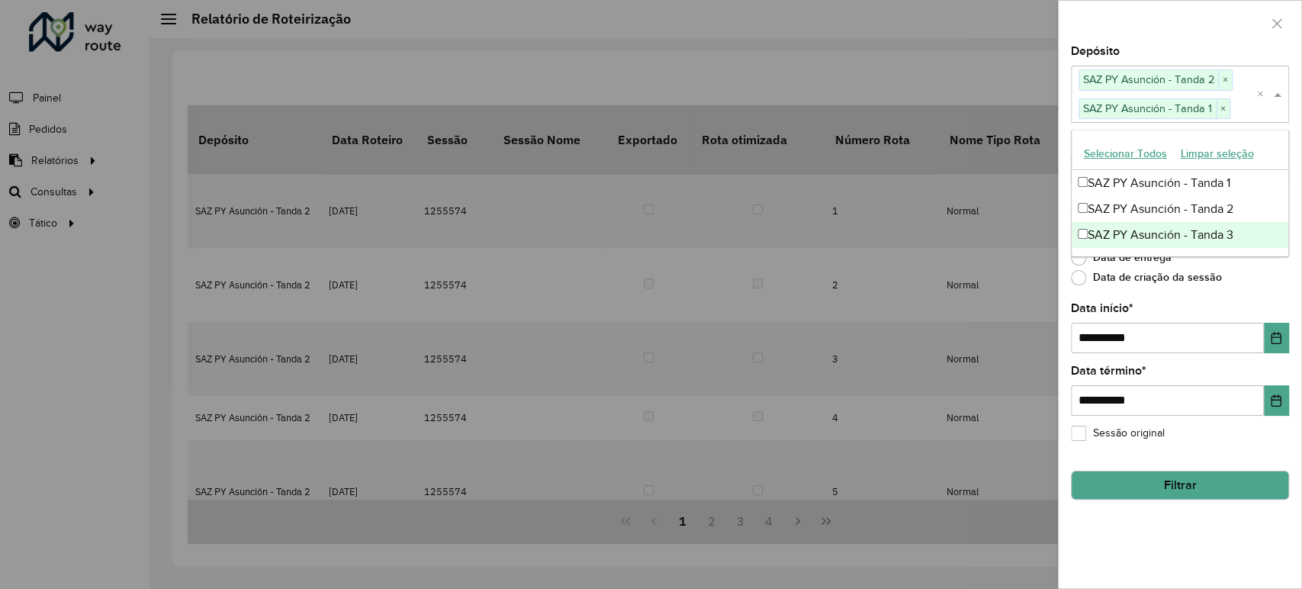
click at [1078, 227] on div "SAZ PY Asunción - Tanda 3" at bounding box center [1180, 235] width 217 height 26
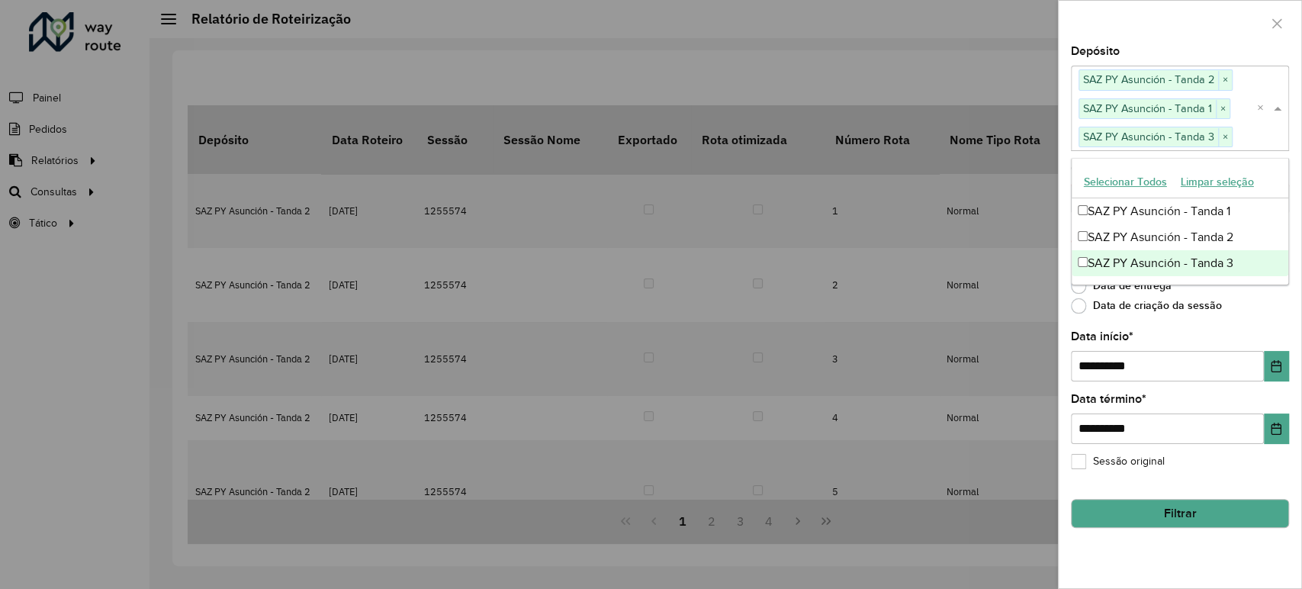
click at [1175, 462] on div "Sessão original" at bounding box center [1180, 465] width 218 height 18
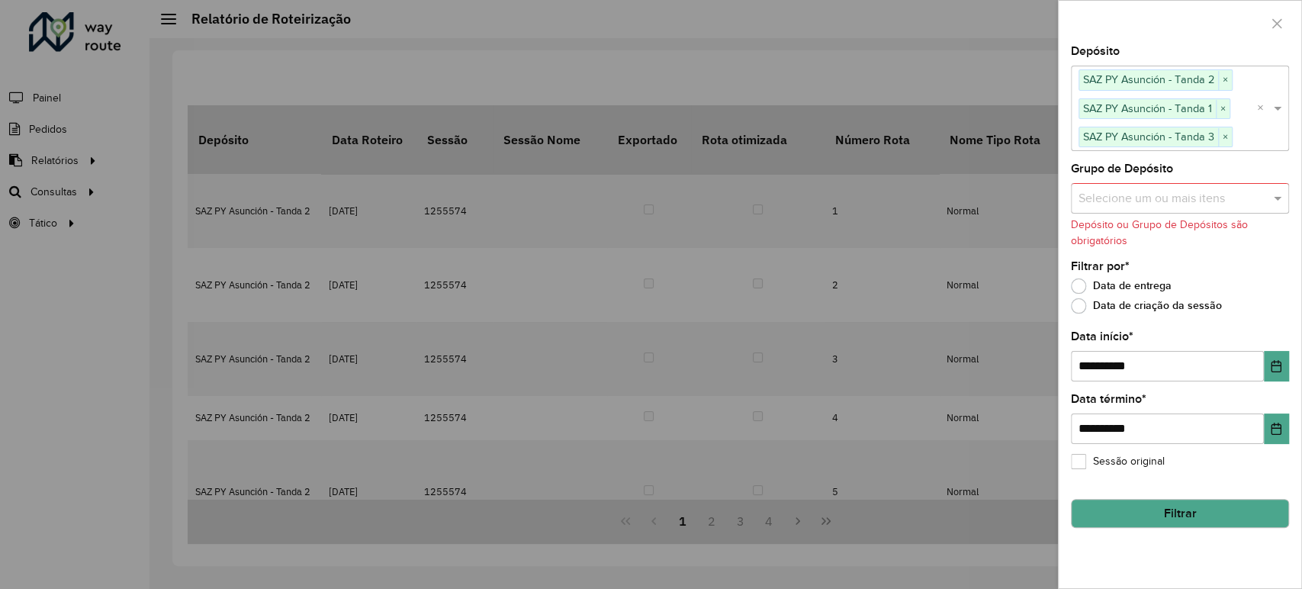
click at [1176, 513] on button "Filtrar" at bounding box center [1180, 513] width 218 height 29
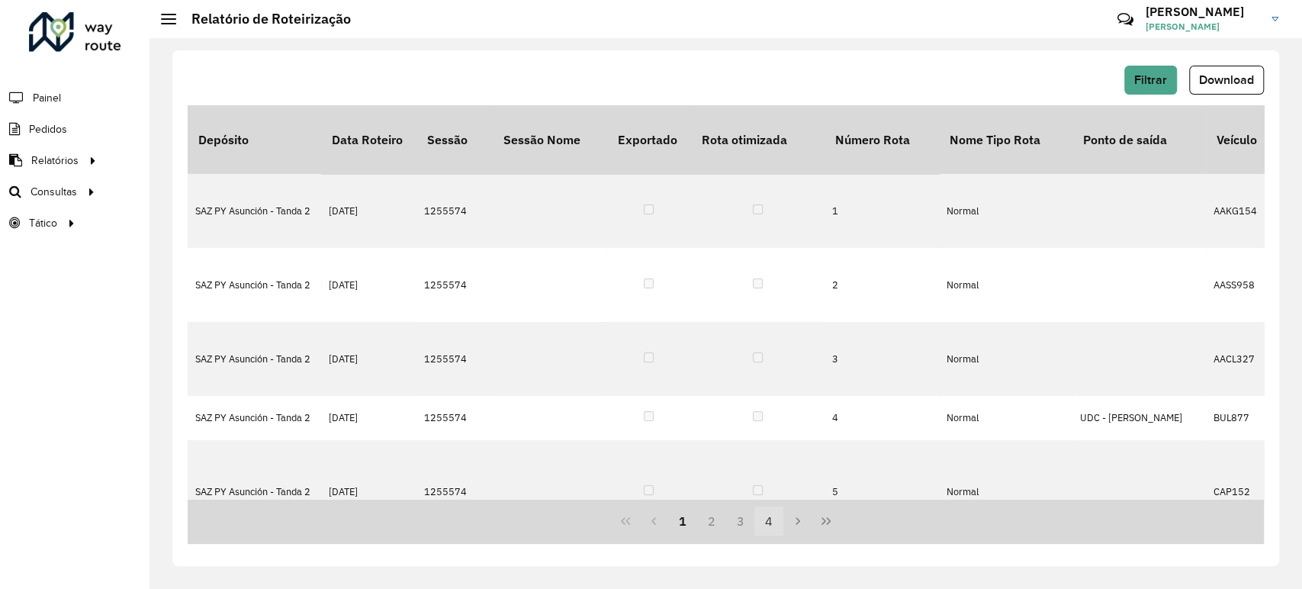
click at [782, 526] on button "4" at bounding box center [768, 520] width 29 height 29
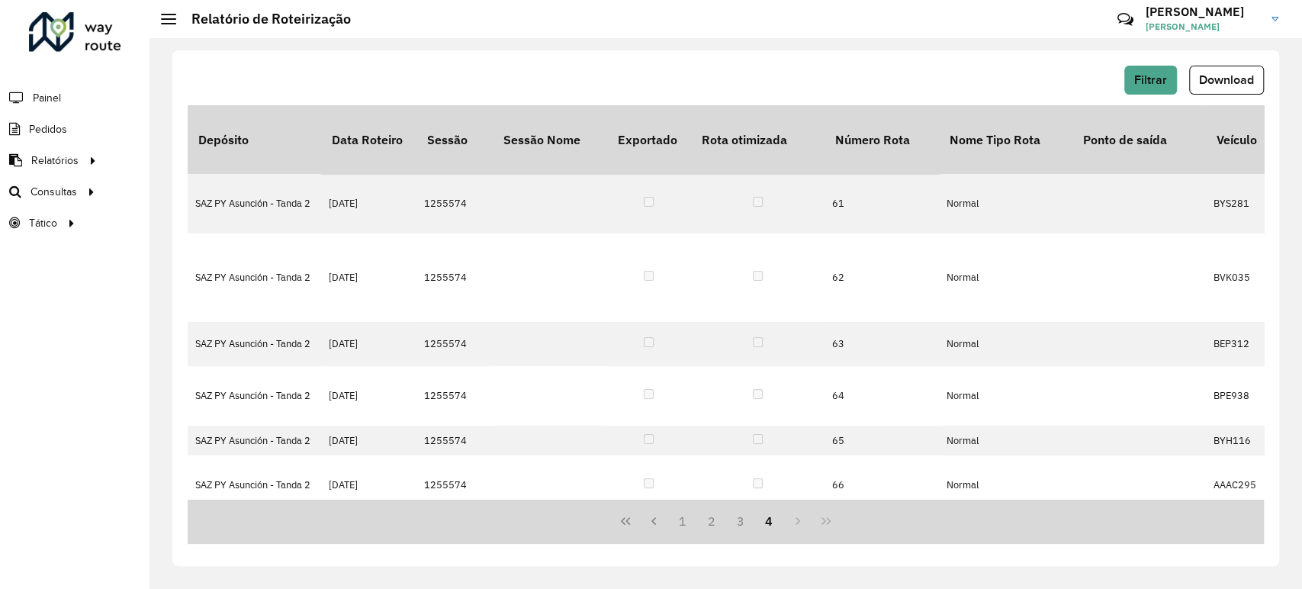
click at [795, 499] on div "1 2 3 4" at bounding box center [726, 521] width 1076 height 45
click at [1156, 77] on span "Filtrar" at bounding box center [1150, 79] width 33 height 13
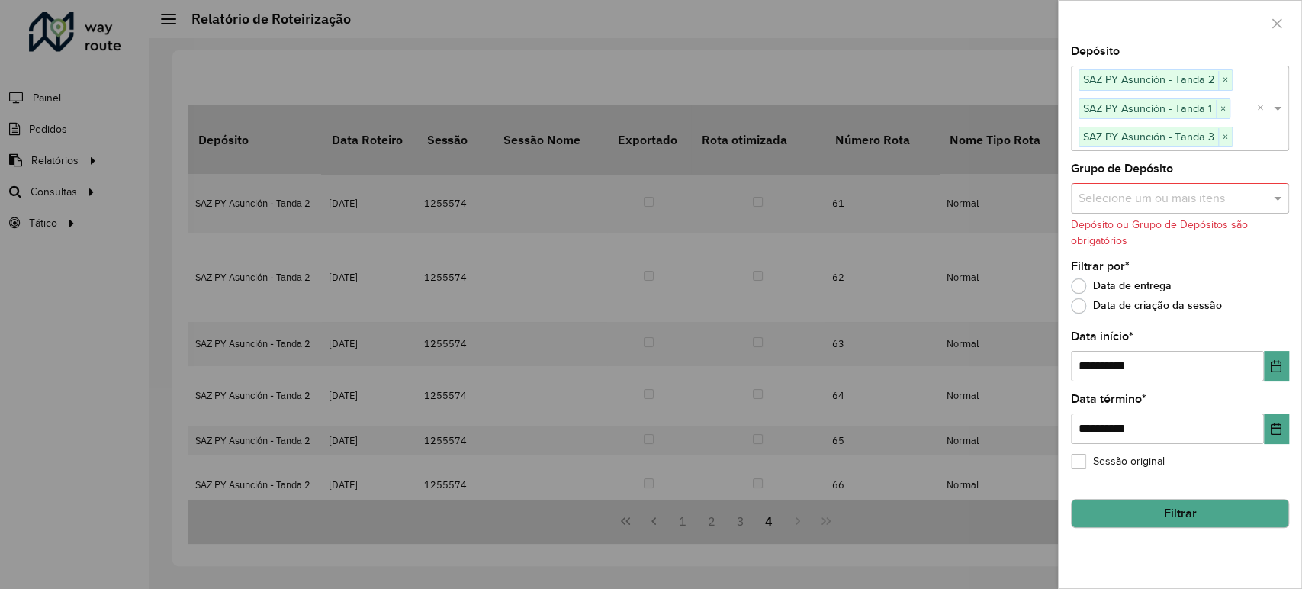
click at [1178, 513] on button "Filtrar" at bounding box center [1180, 513] width 218 height 29
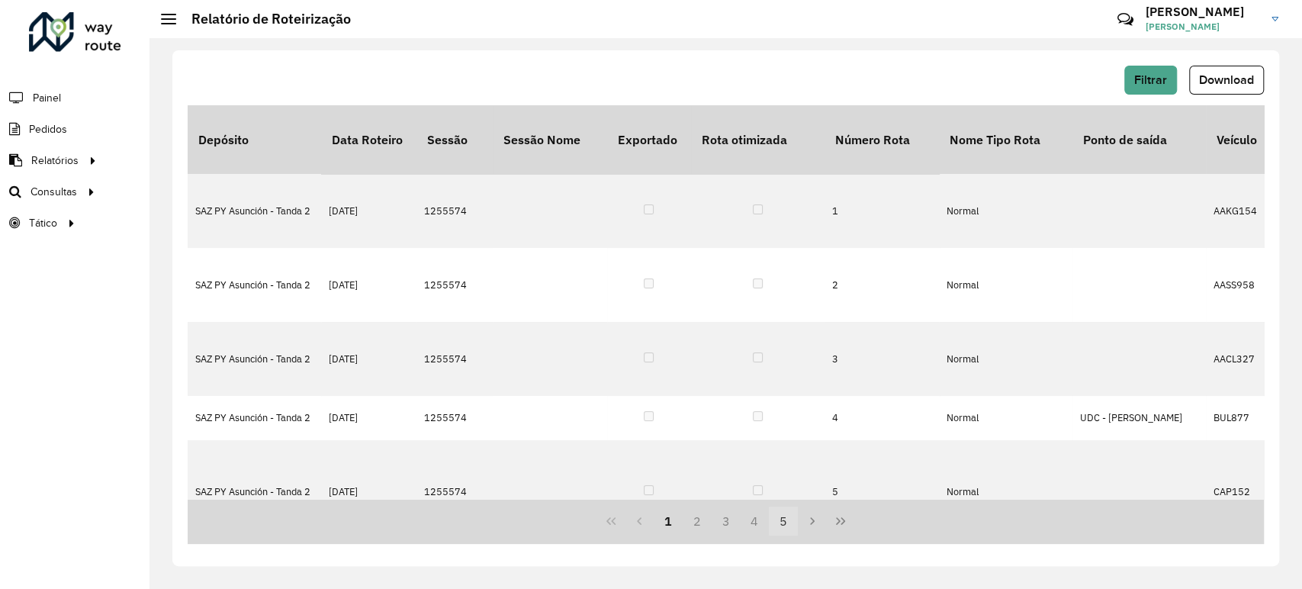
click at [786, 520] on button "5" at bounding box center [783, 520] width 29 height 29
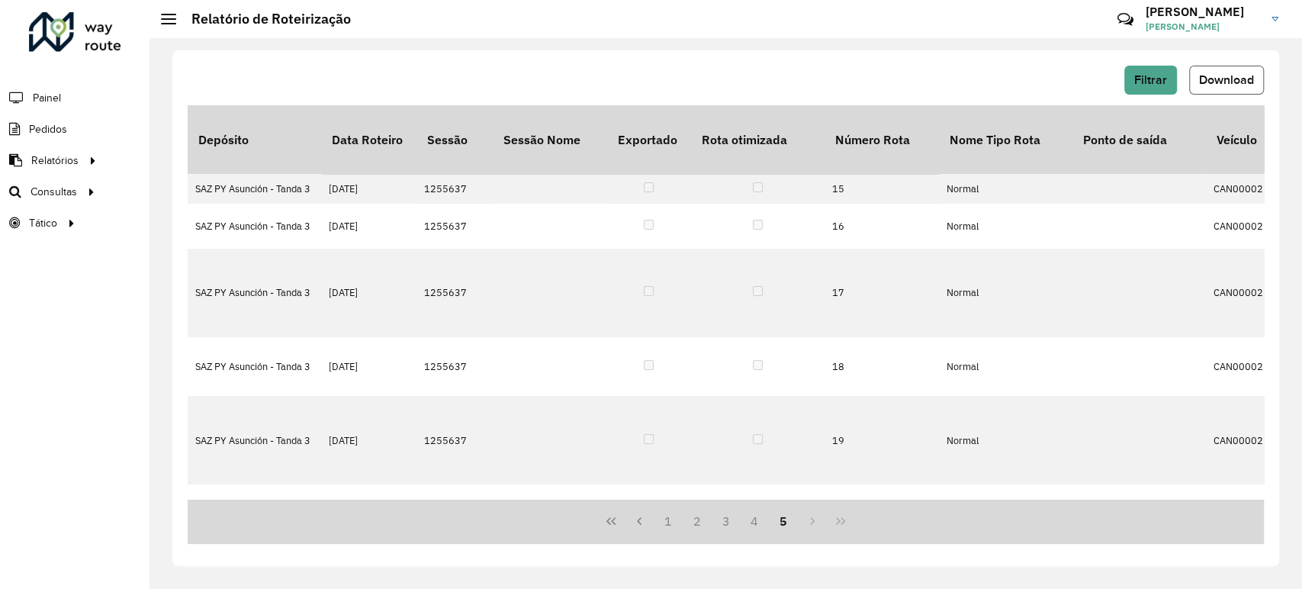
click at [1240, 82] on span "Download" at bounding box center [1226, 79] width 55 height 13
